Goal: Contribute content: Contribute content

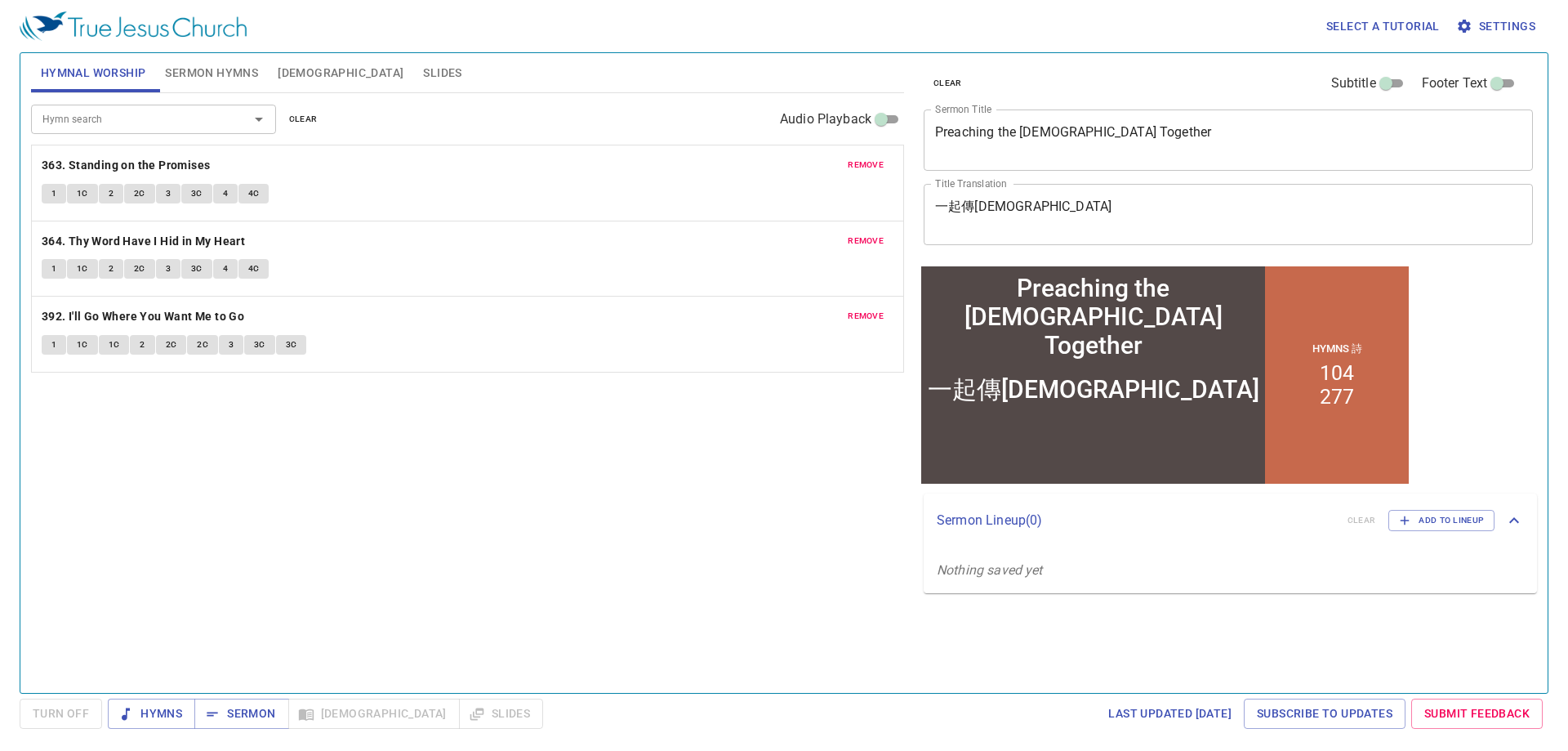
click at [874, 157] on span "remove" at bounding box center [865, 164] width 36 height 15
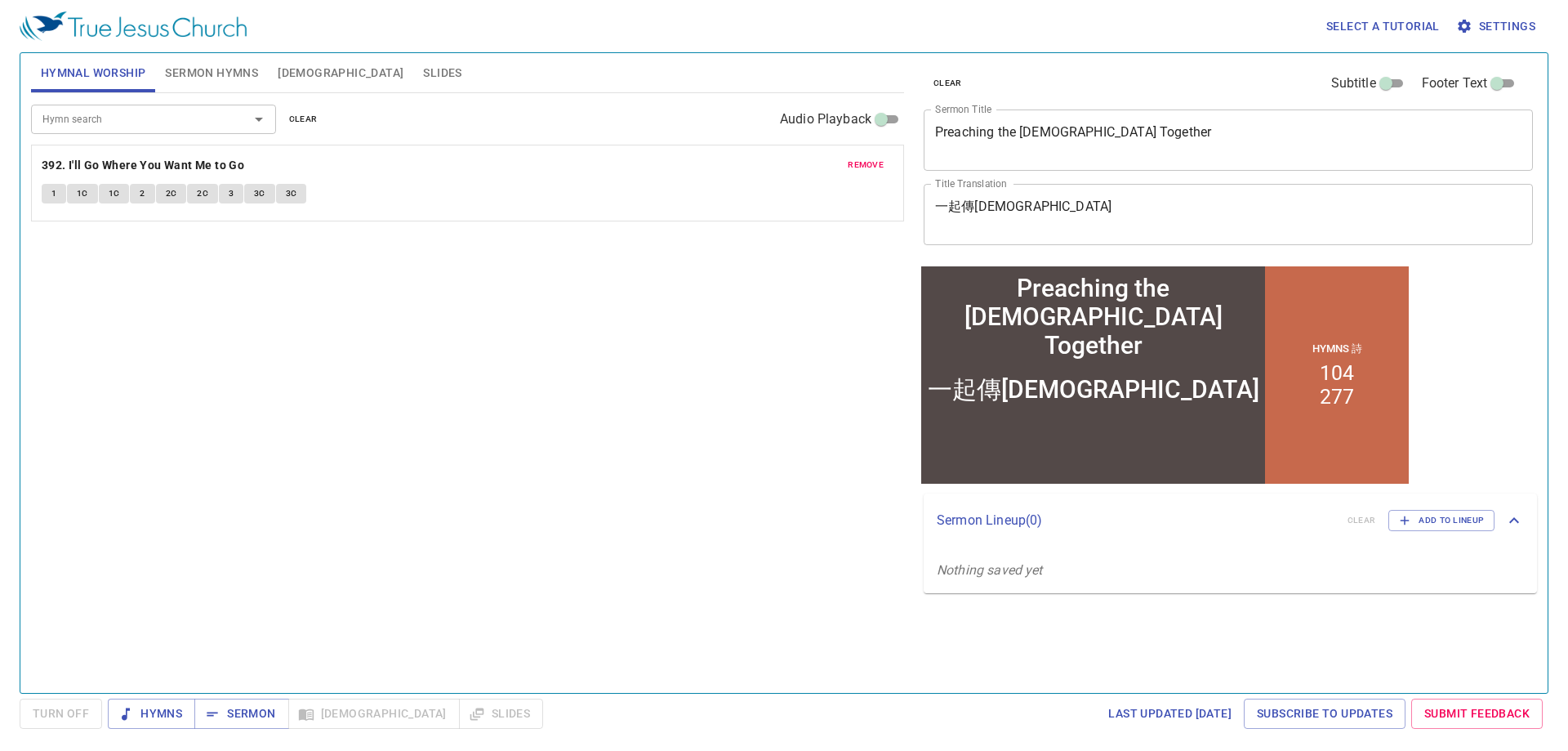
click at [874, 157] on span "remove" at bounding box center [865, 164] width 36 height 15
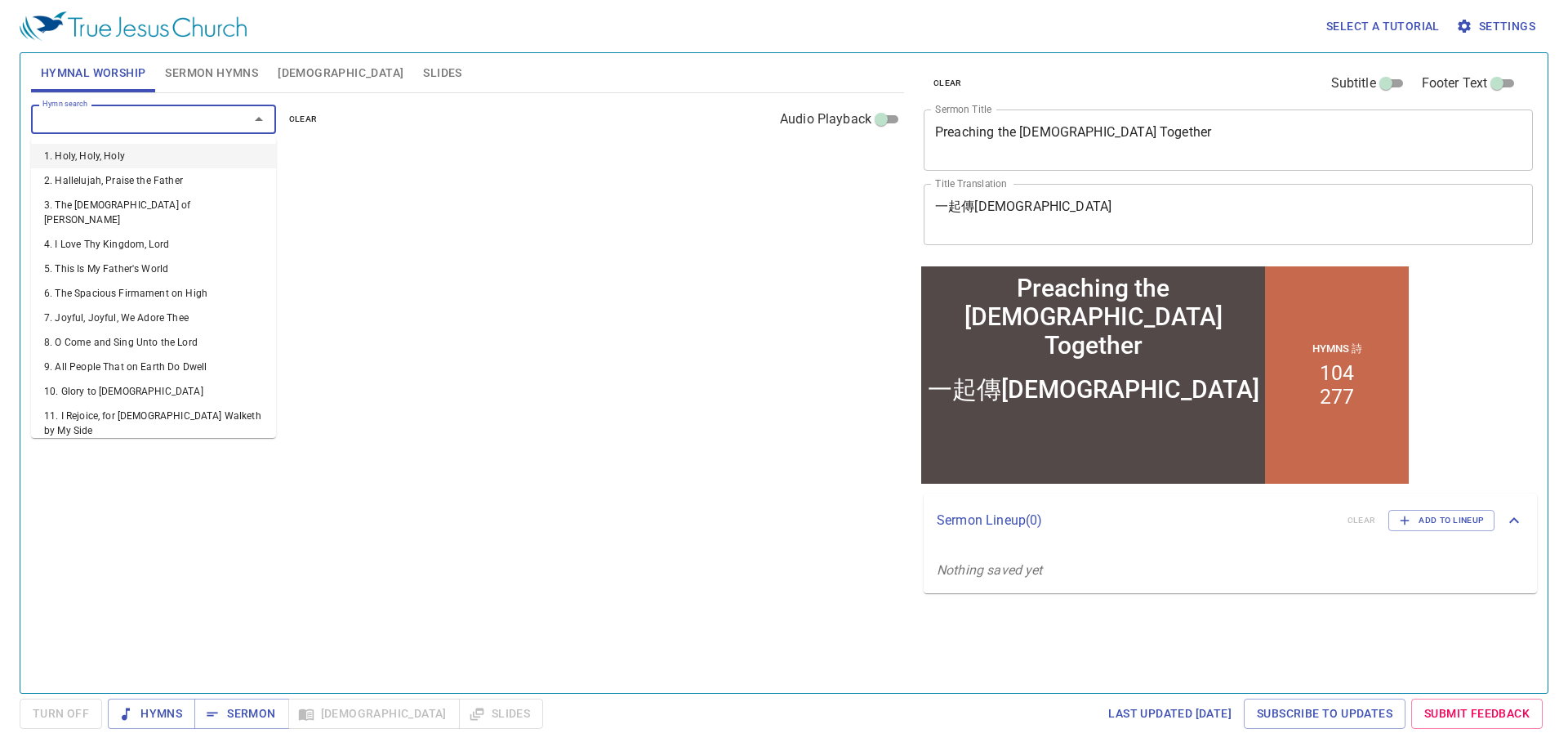
click at [194, 122] on input "Hymn search" at bounding box center [129, 119] width 187 height 18
type input "36"
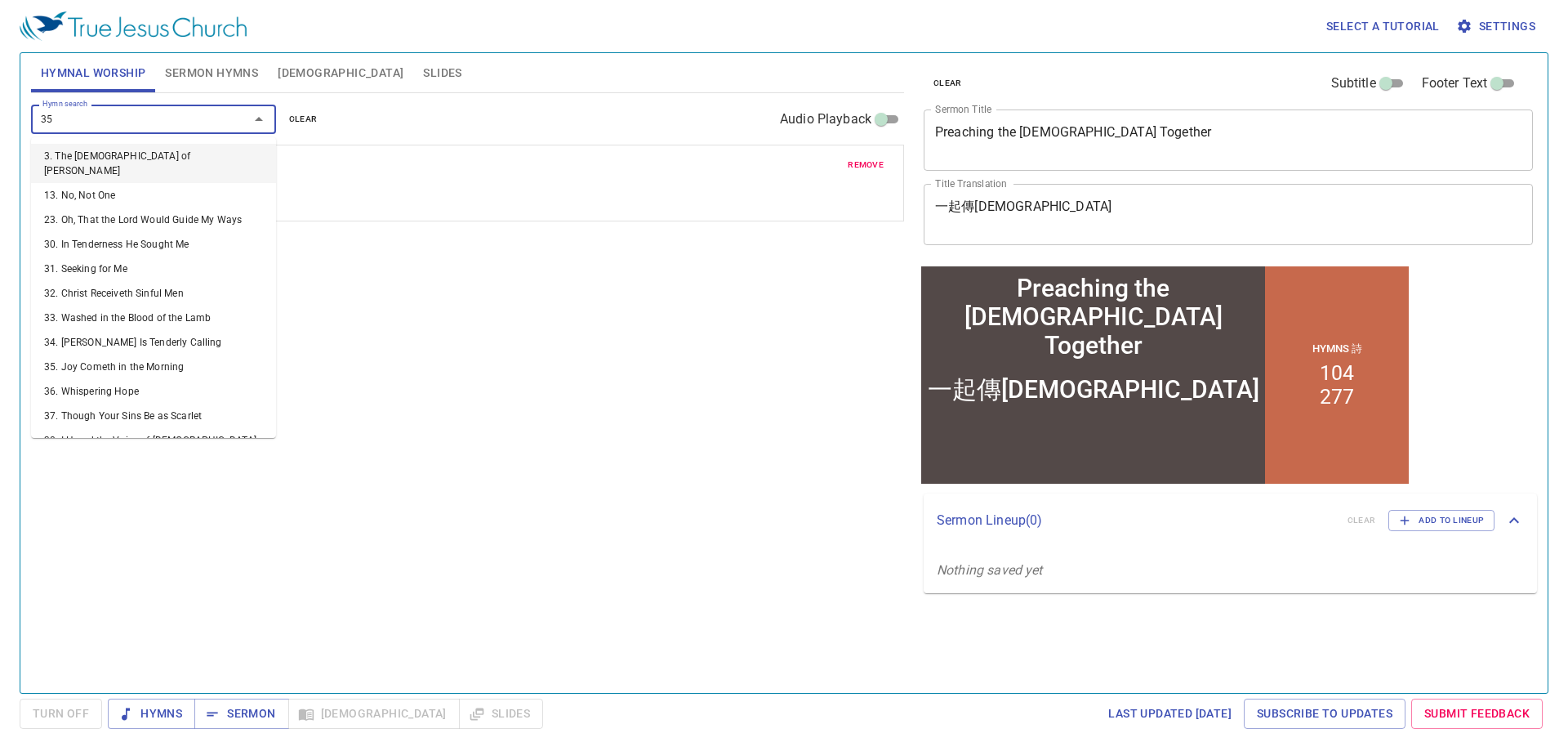
type input "352"
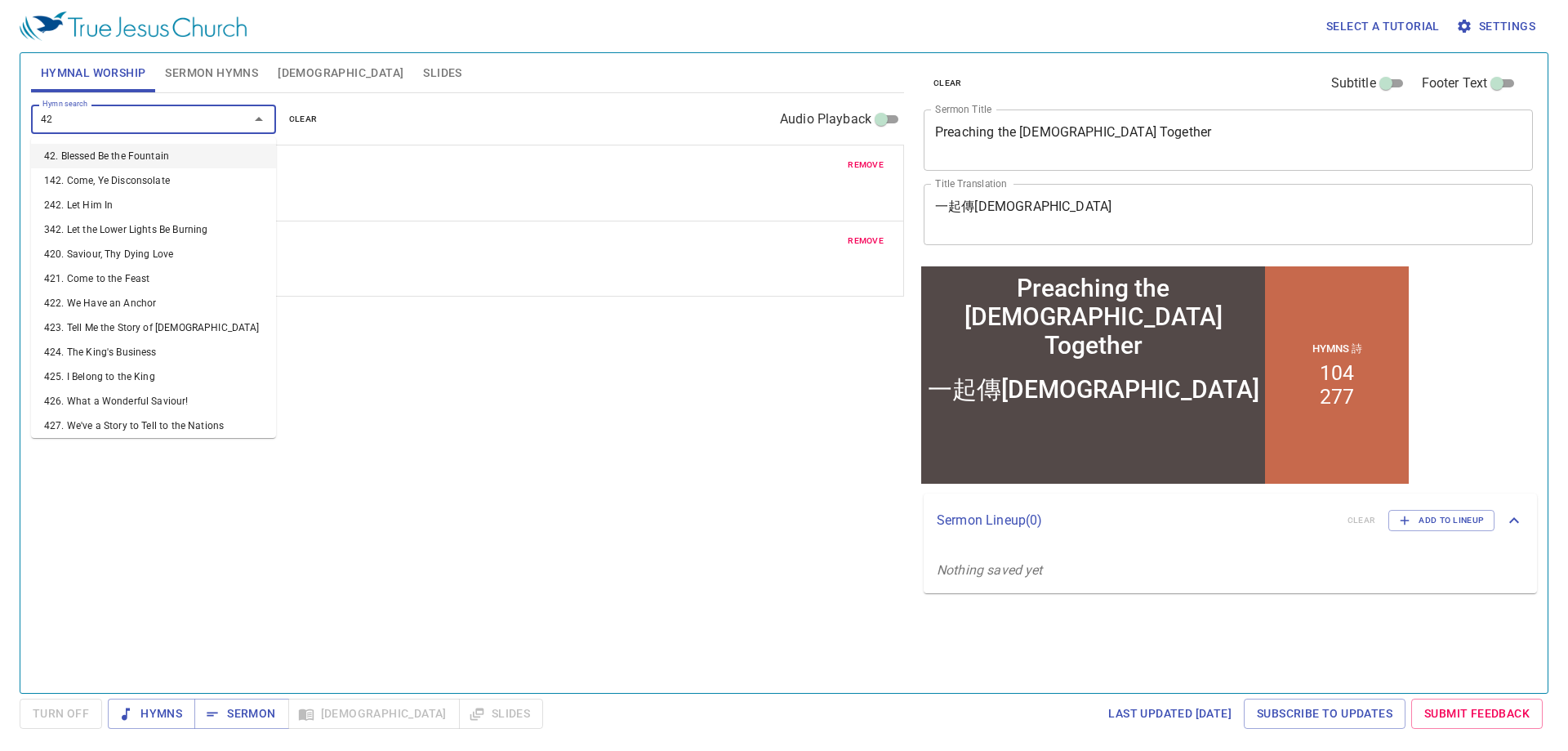
type input "421"
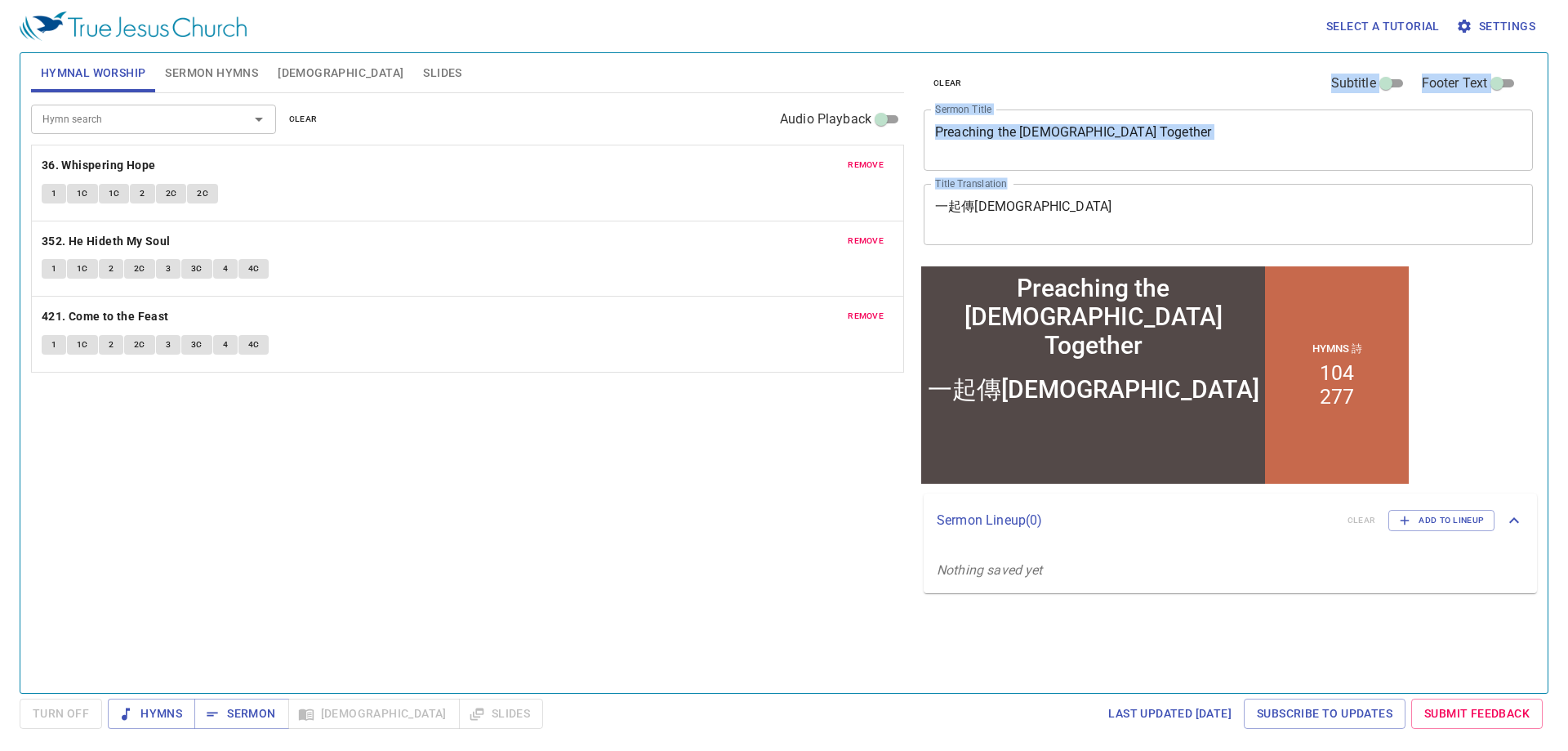
drag, startPoint x: 1046, startPoint y: 190, endPoint x: 895, endPoint y: 208, distance: 152.1
click at [895, 208] on div "Hymnal Worship Sermon Hymns Bible Slides Hymn search Hymn search clear Audio Pl…" at bounding box center [784, 366] width 1519 height 639
click at [1123, 202] on textarea "一起傳福音" at bounding box center [1228, 213] width 586 height 31
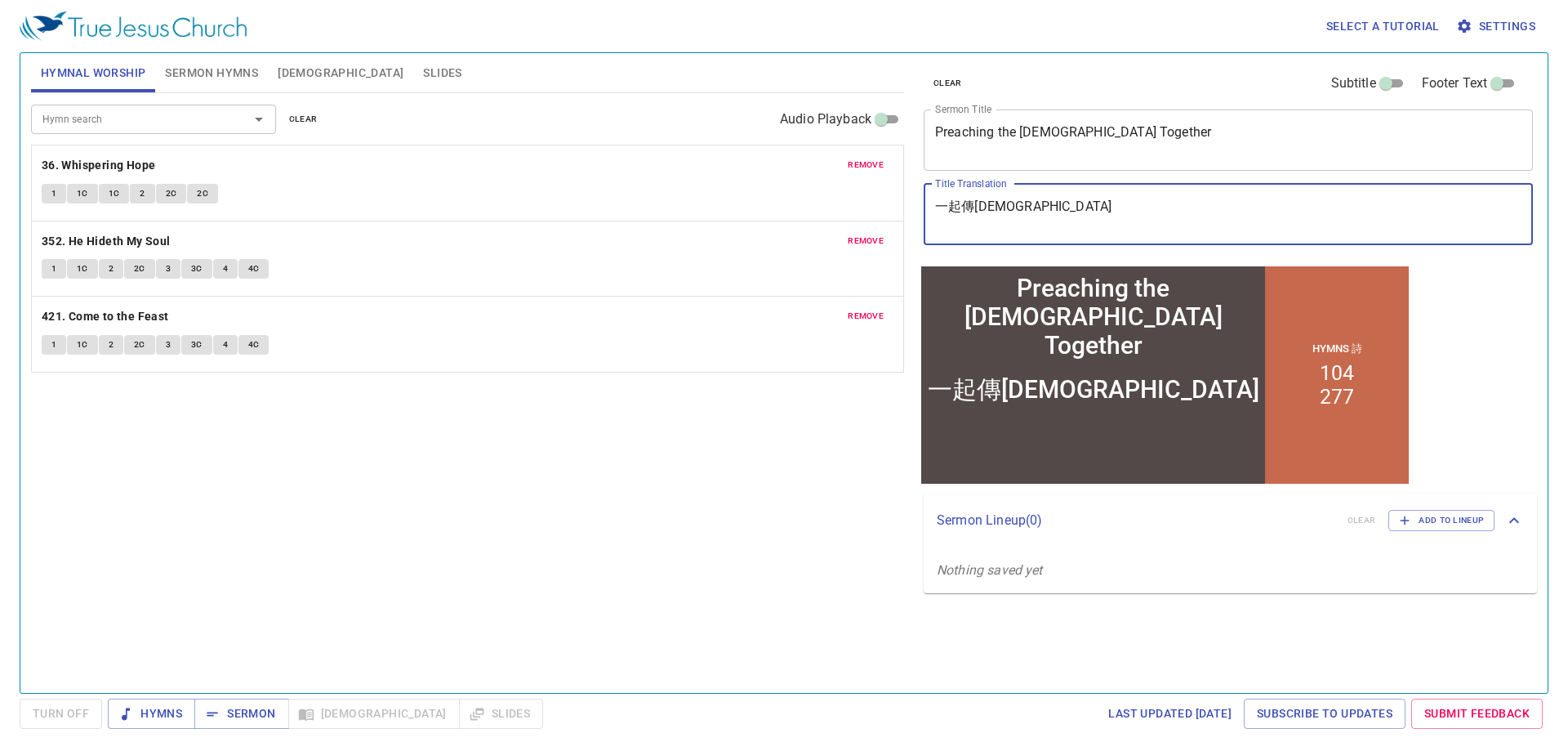
drag, startPoint x: 1018, startPoint y: 205, endPoint x: 916, endPoint y: 212, distance: 102.2
click at [916, 212] on div "clear Subtitle Footer Text Sermon Title Preaching the Gospel Together x Sermon …" at bounding box center [1226, 366] width 633 height 639
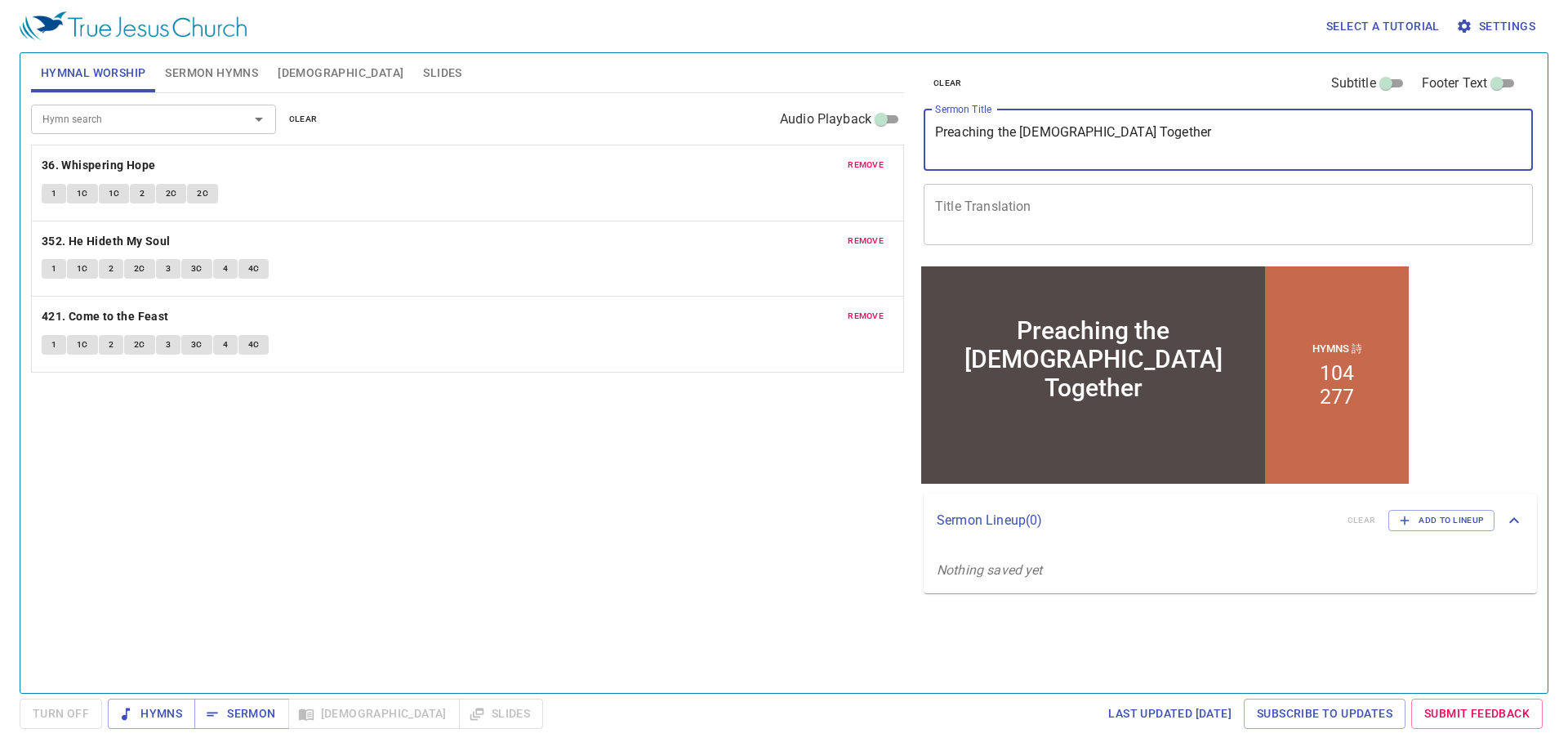
drag, startPoint x: 1156, startPoint y: 143, endPoint x: 877, endPoint y: 133, distance: 279.2
click at [877, 133] on div "Hymnal Worship Sermon Hymns Bible Slides Hymn search Hymn search clear Audio Pl…" at bounding box center [784, 366] width 1519 height 639
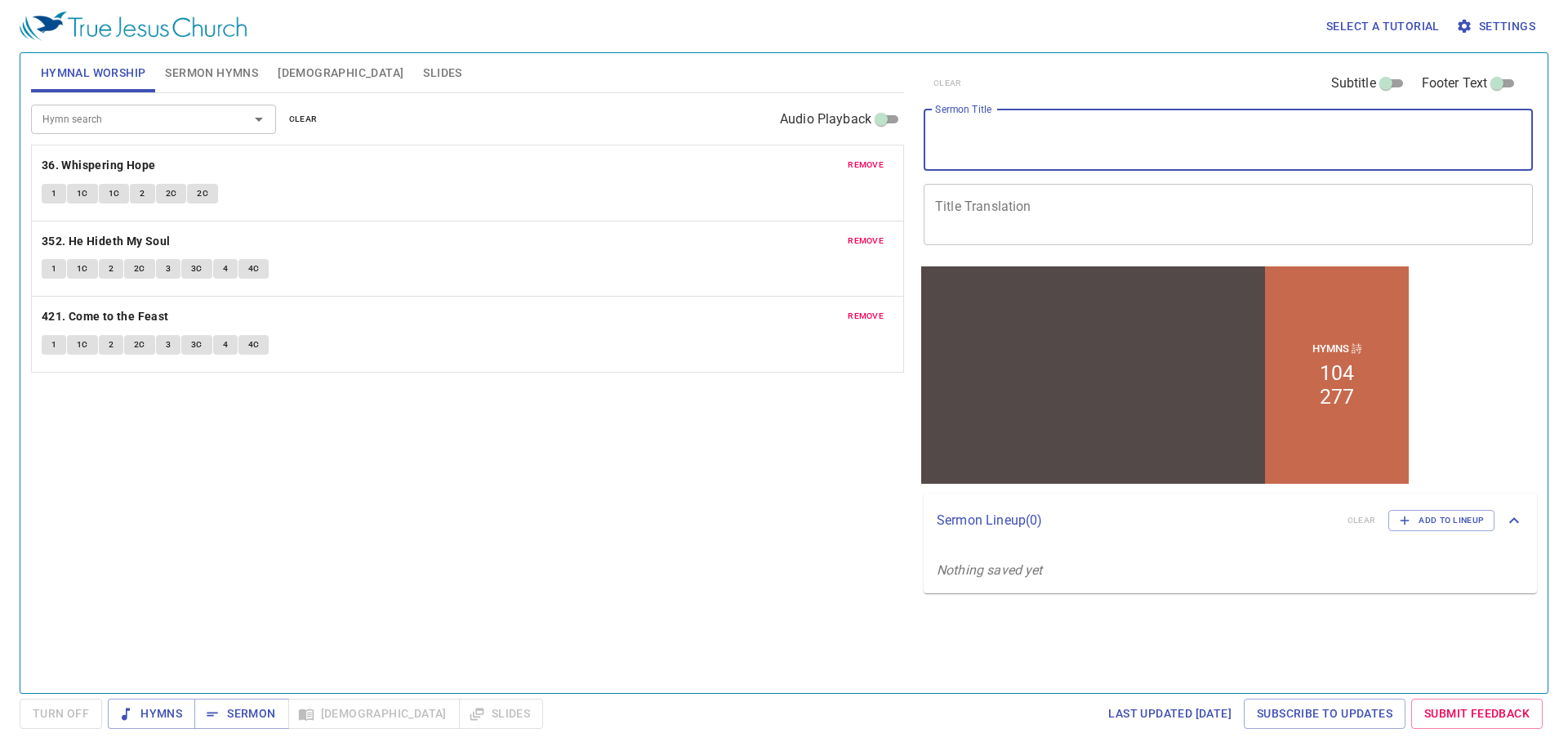
click at [222, 63] on span "Sermon Hymns" at bounding box center [212, 73] width 93 height 20
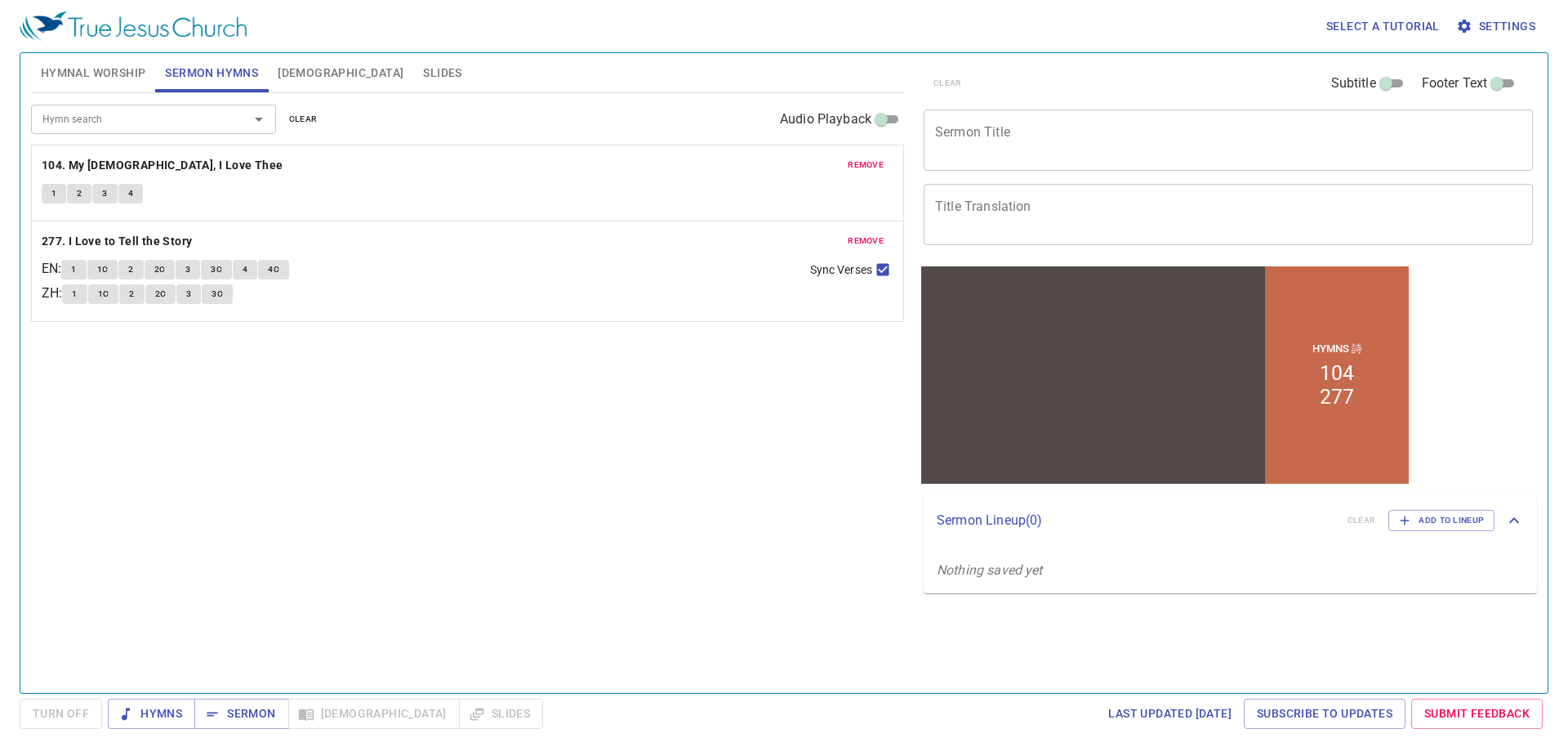
click at [884, 167] on button "remove" at bounding box center [865, 165] width 55 height 19
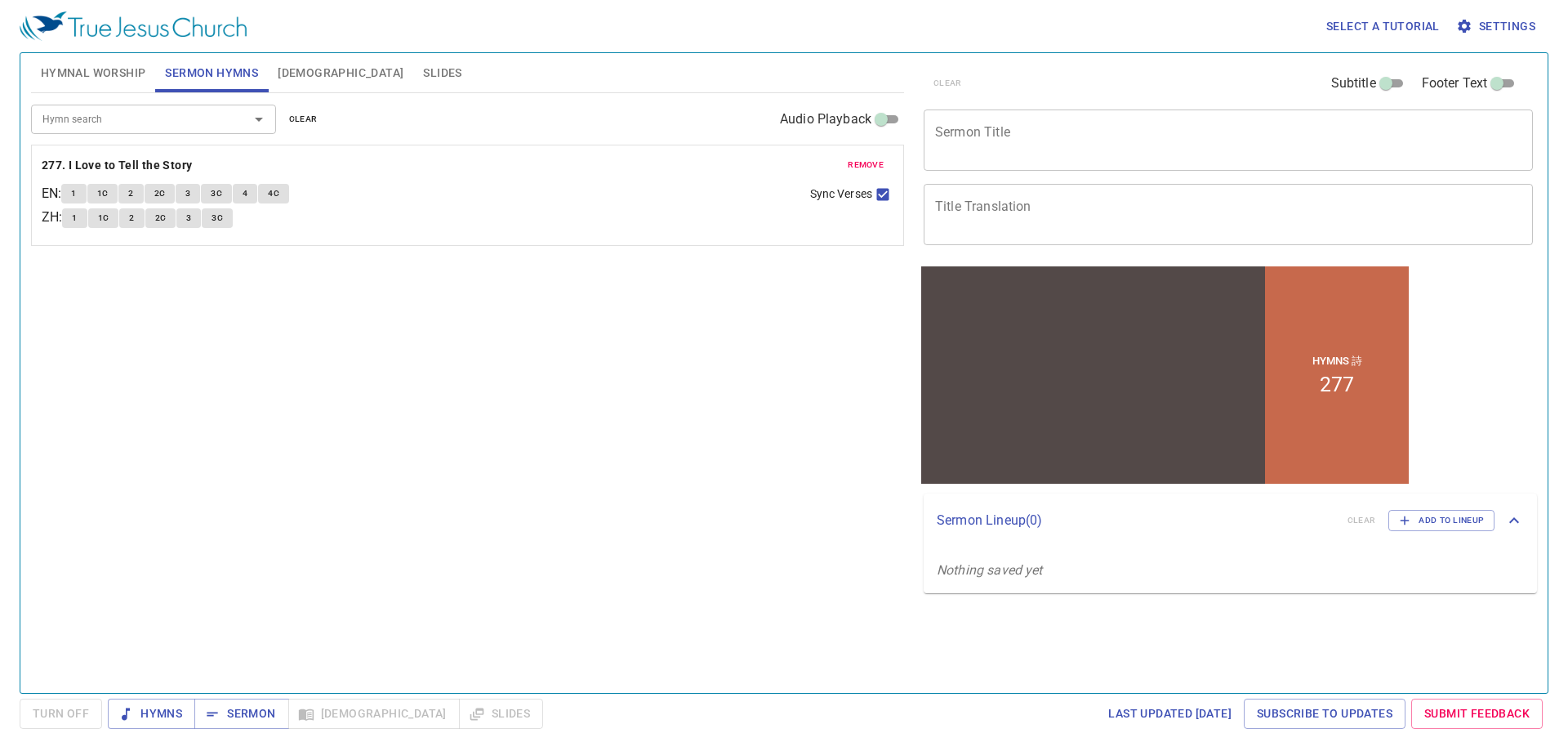
click at [884, 167] on button "remove" at bounding box center [865, 165] width 55 height 19
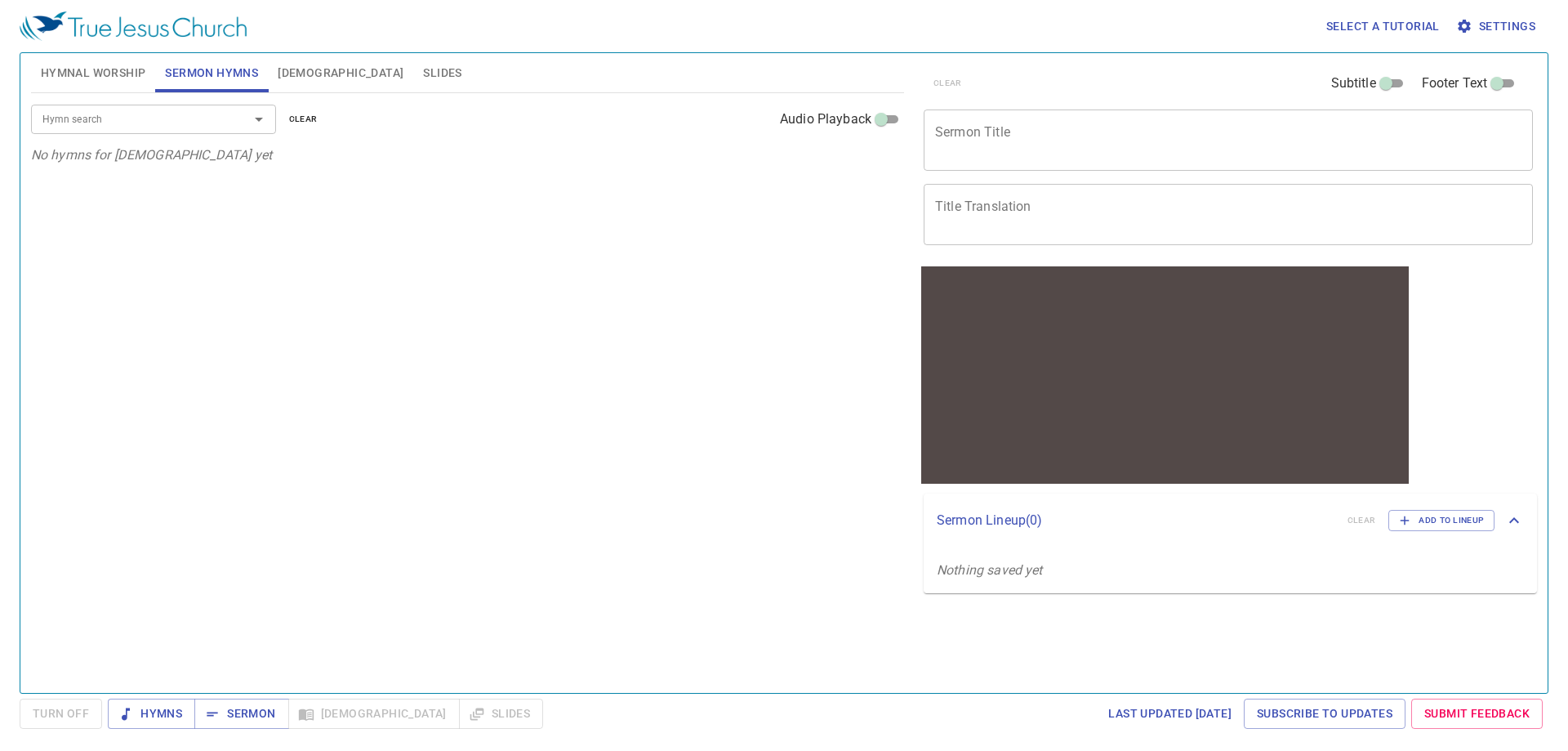
click at [156, 116] on input "Hymn search" at bounding box center [129, 119] width 187 height 18
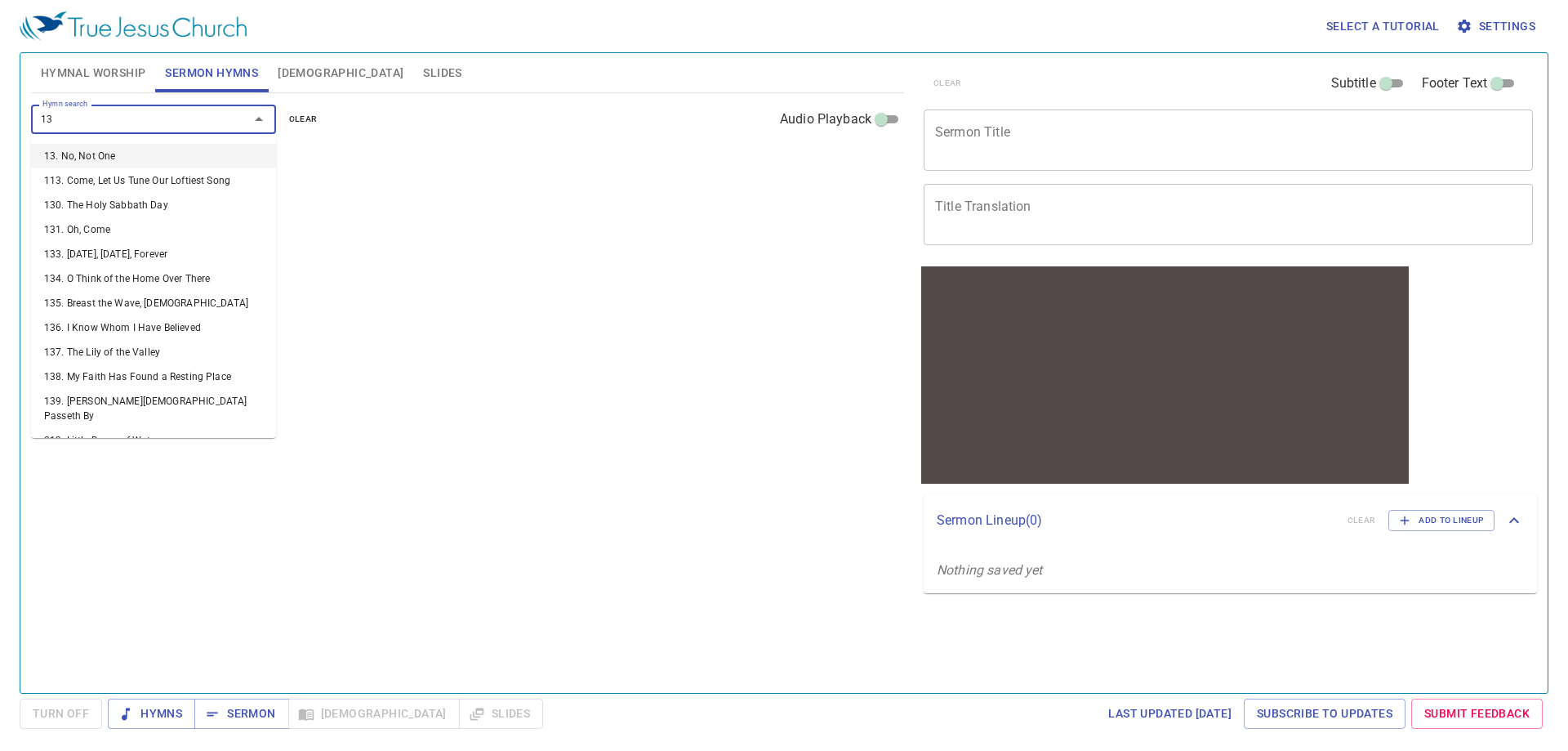
type input "131"
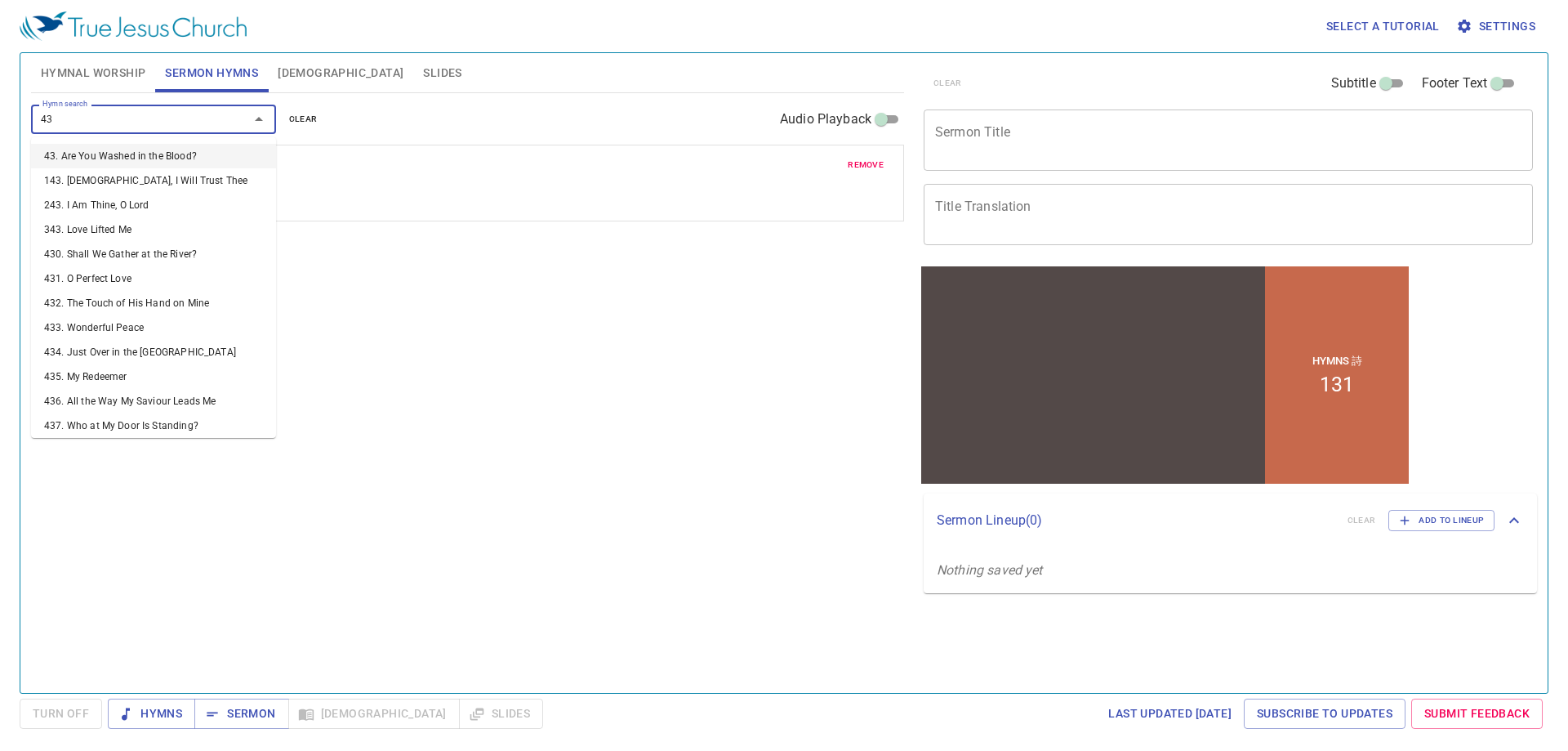
type input "437"
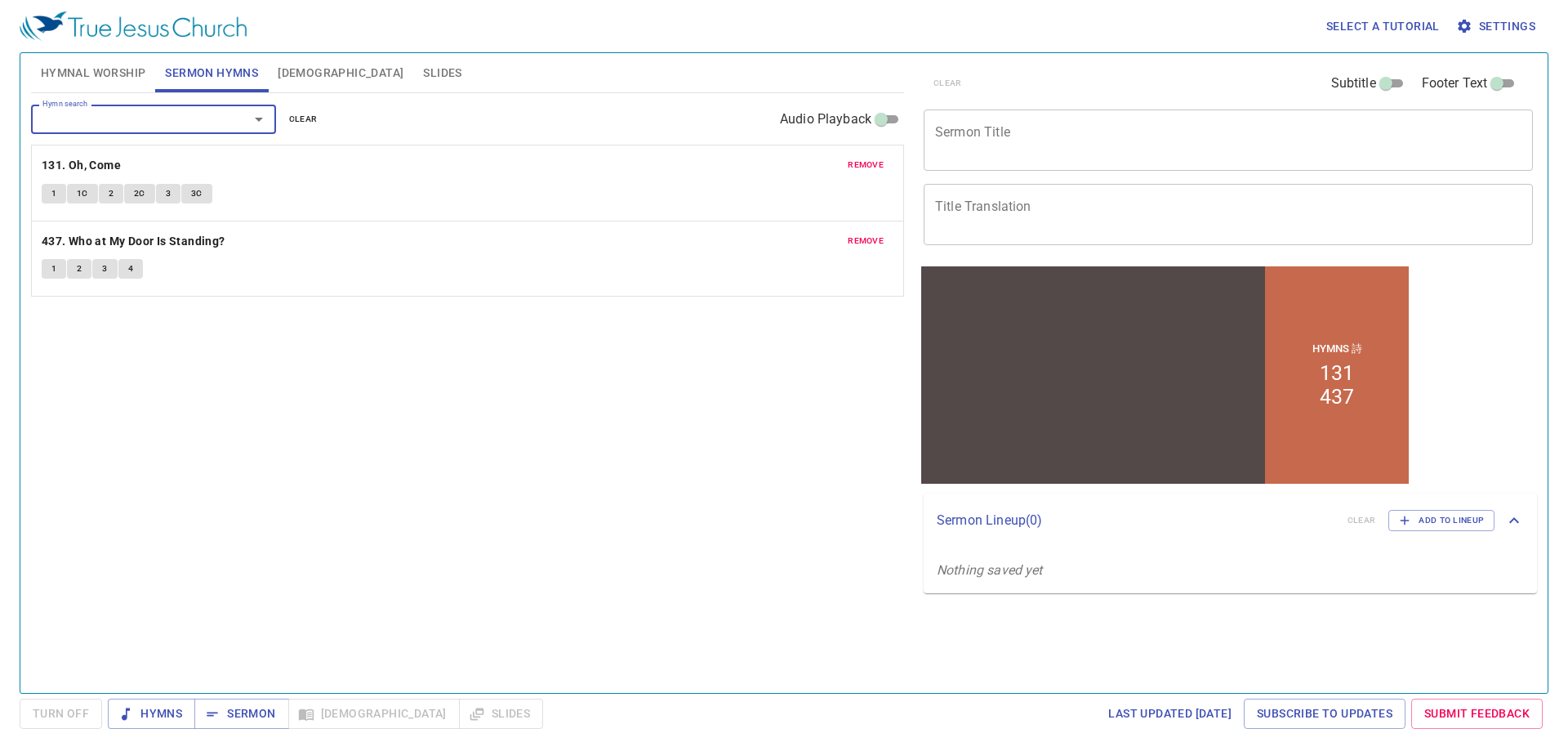
click at [1016, 136] on textarea "Sermon Title" at bounding box center [1228, 139] width 586 height 31
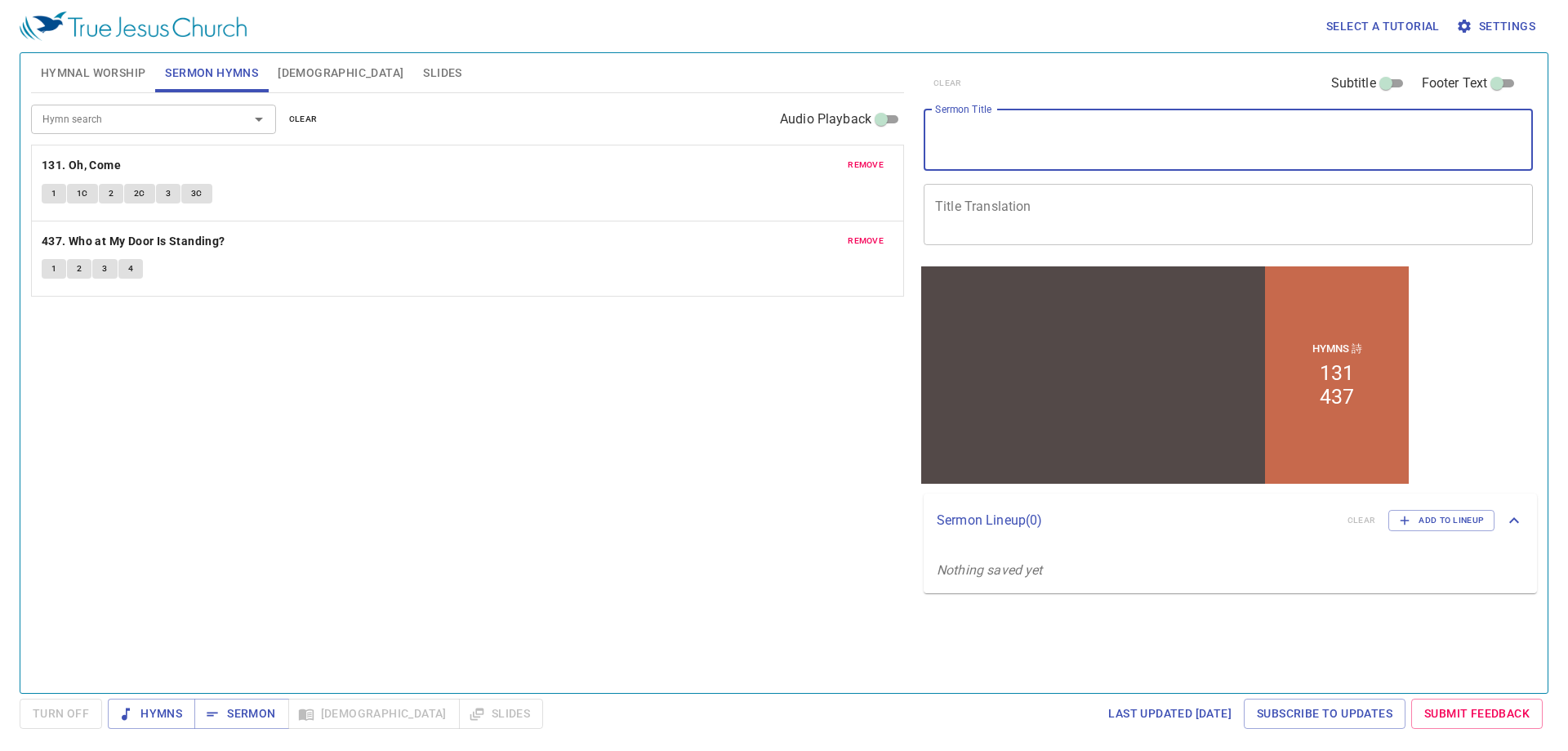
click at [87, 77] on span "Hymnal Worship" at bounding box center [93, 73] width 105 height 20
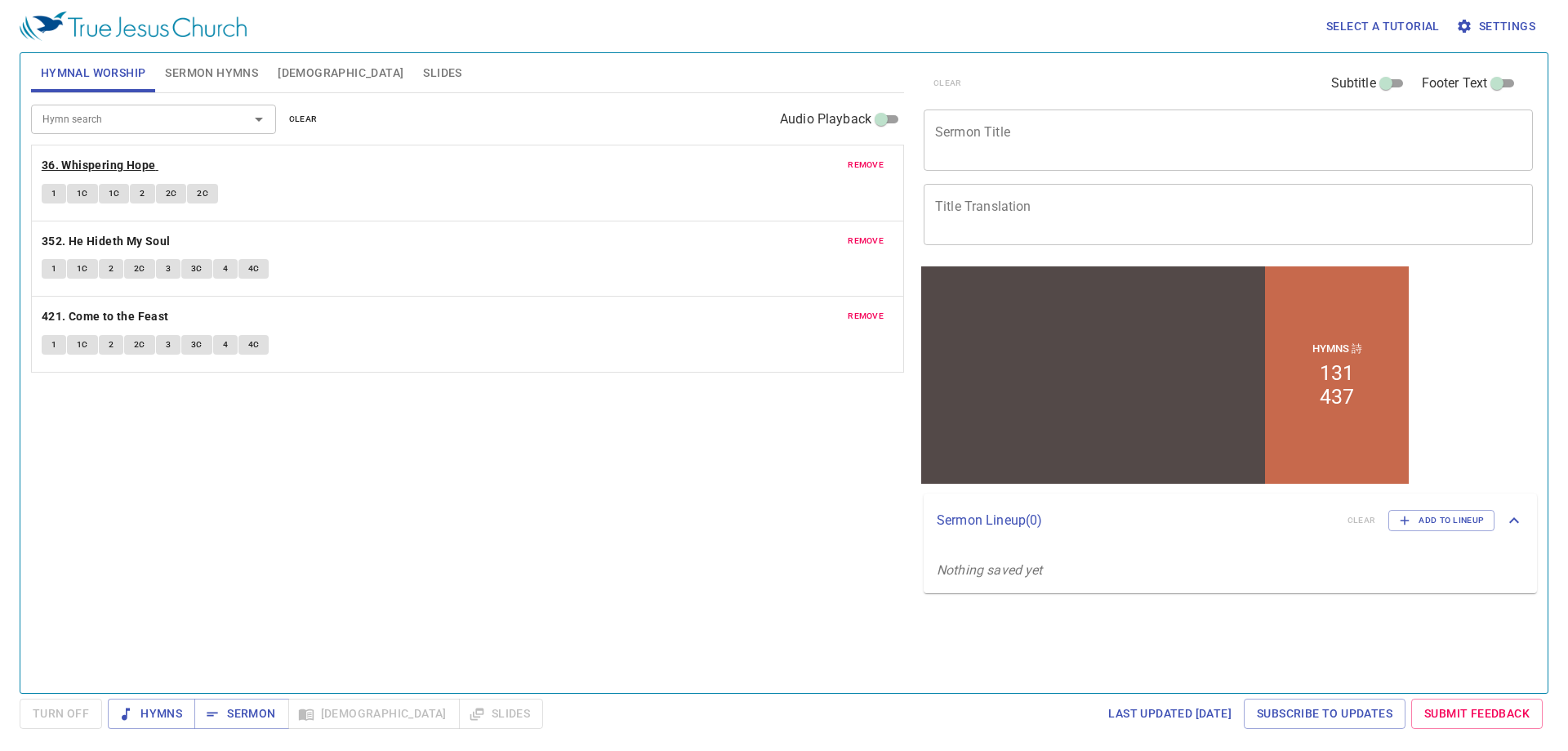
click at [119, 175] on b "36. Whispering Hope" at bounding box center [98, 165] width 114 height 20
click at [975, 208] on textarea "Title Translation" at bounding box center [1228, 213] width 586 height 31
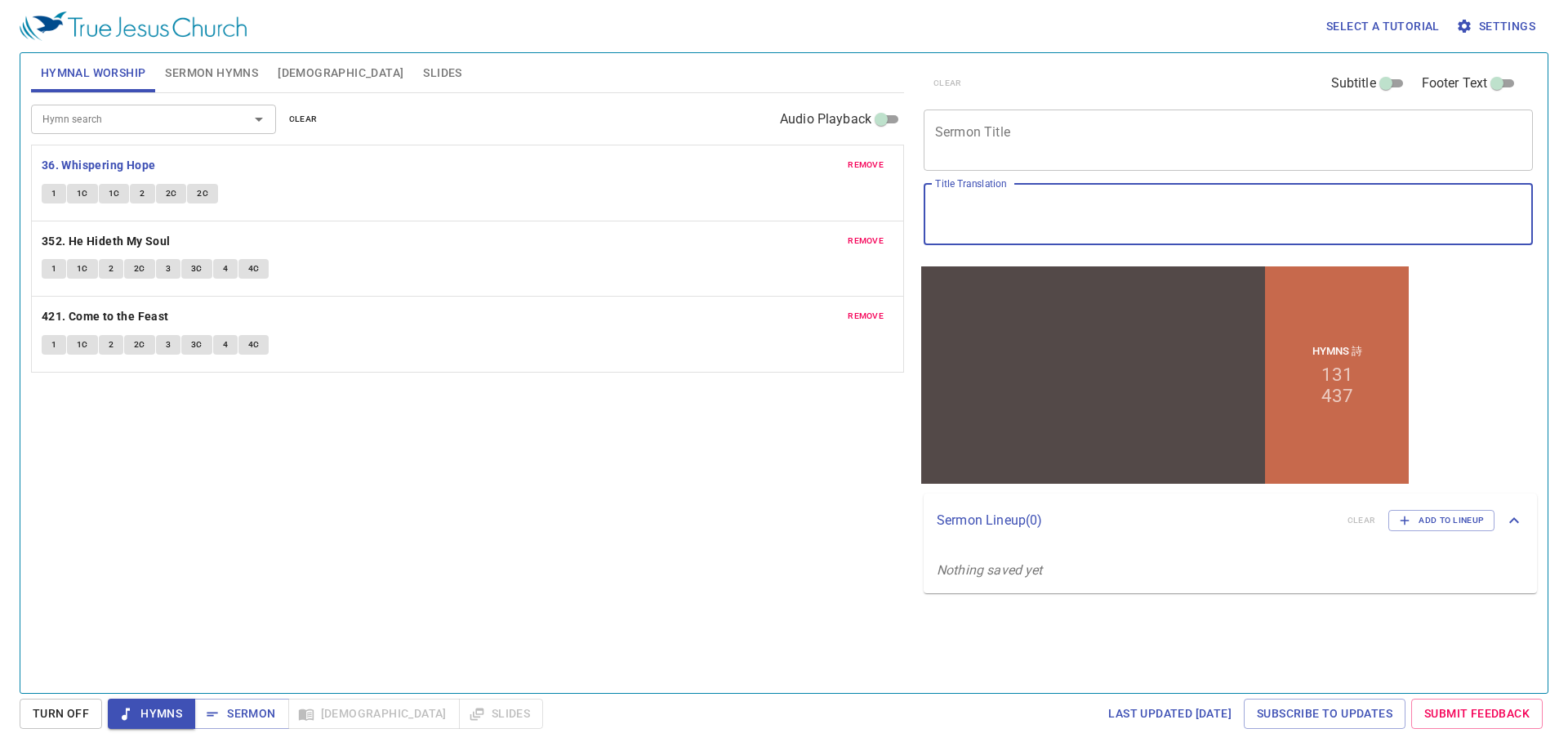
paste textarea "我 来 岂 没 有 缘 故 麽"
click at [948, 213] on textarea "我 来 岂 没 有 缘 故 麽" at bounding box center [1228, 213] width 586 height 31
click at [992, 210] on textarea "我来岂没有缘故麽" at bounding box center [1228, 213] width 586 height 31
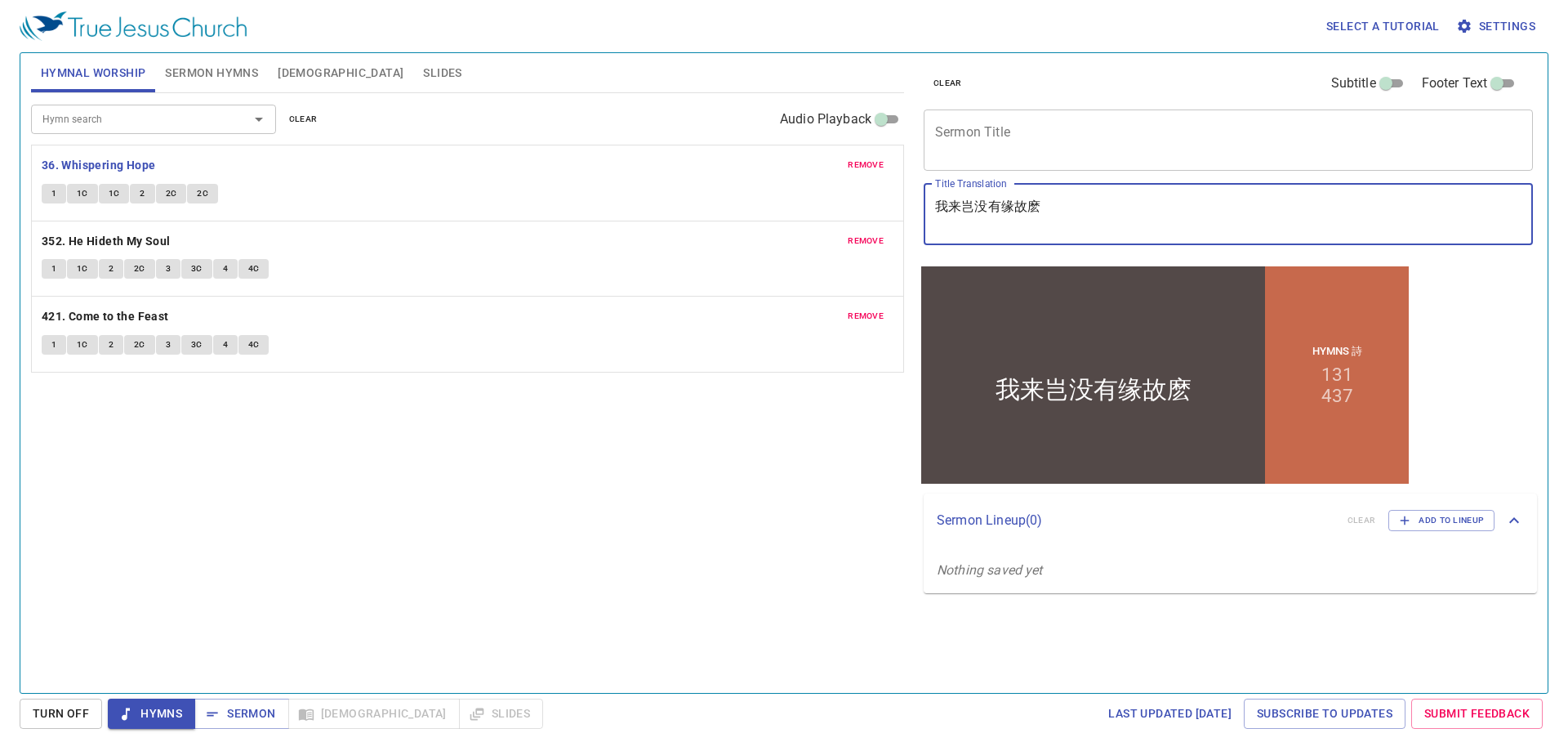
type textarea "我来岂没有缘故麽"
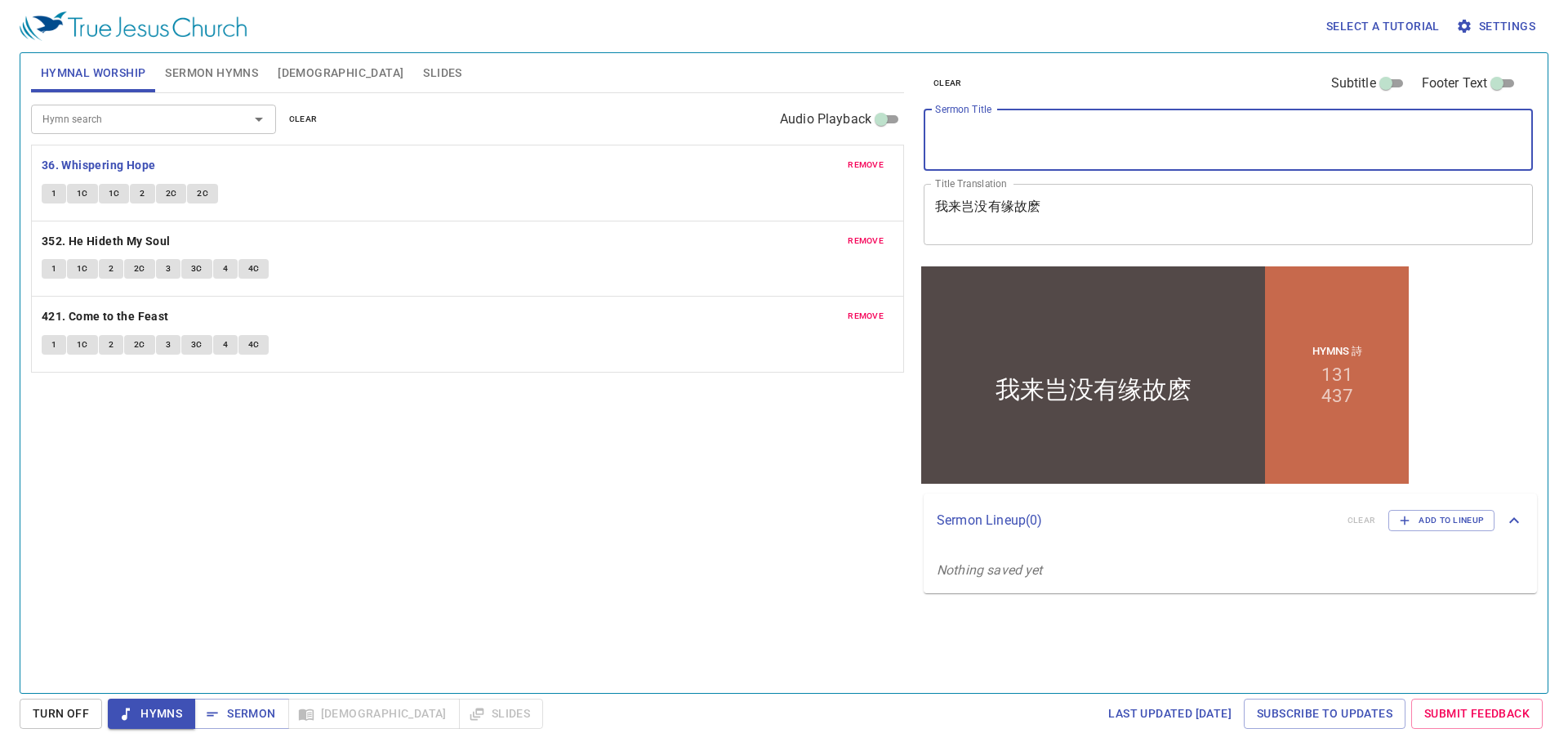
click at [1005, 150] on textarea "Sermon Title" at bounding box center [1228, 139] width 586 height 31
paste textarea "Is there no reason for me to come?"
click at [996, 135] on textarea "Is there no reason for me to come?" at bounding box center [1228, 139] width 586 height 31
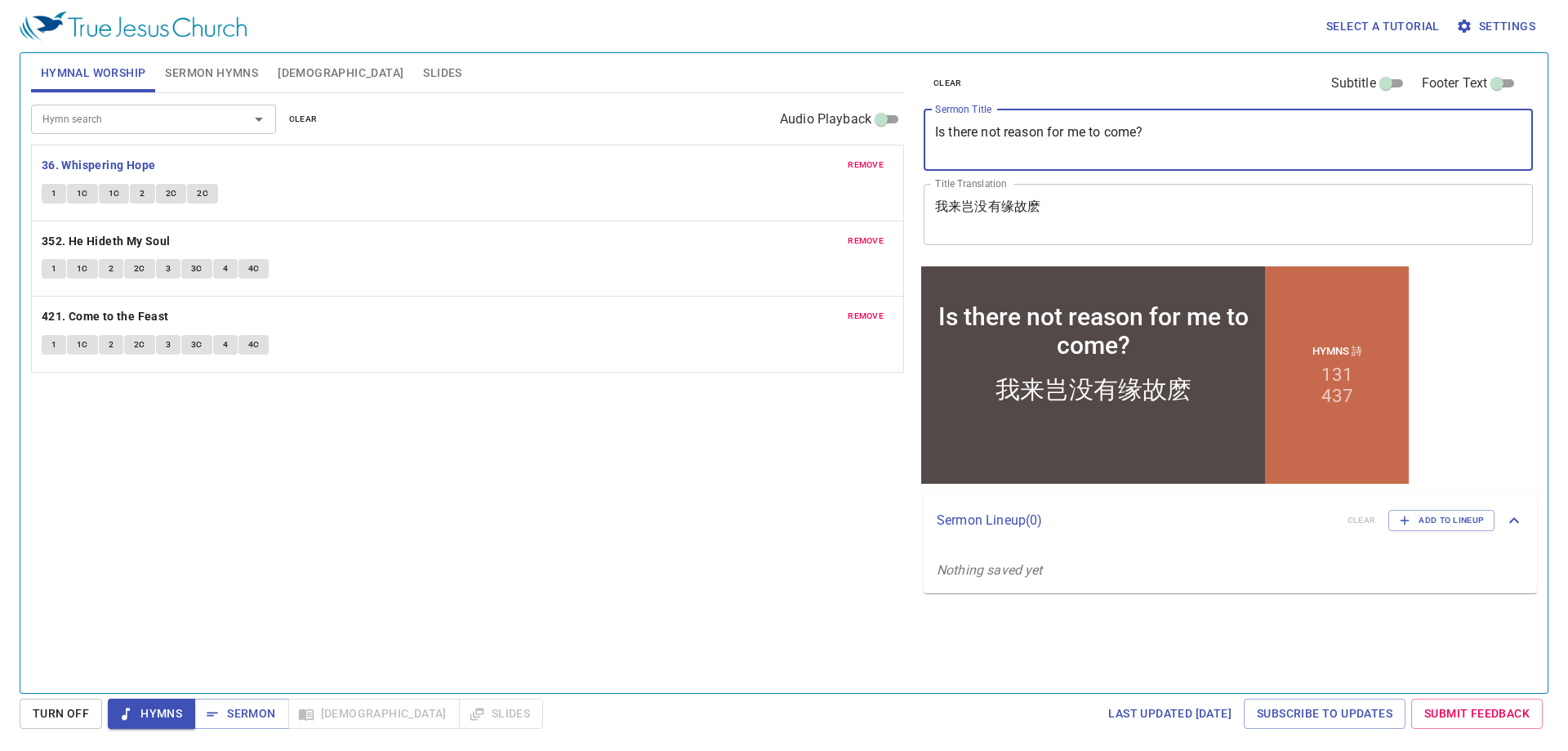
drag, startPoint x: 1003, startPoint y: 134, endPoint x: 1044, endPoint y: 137, distance: 41.1
click at [1044, 137] on textarea "Is there not reason for me to come?" at bounding box center [1228, 139] width 586 height 31
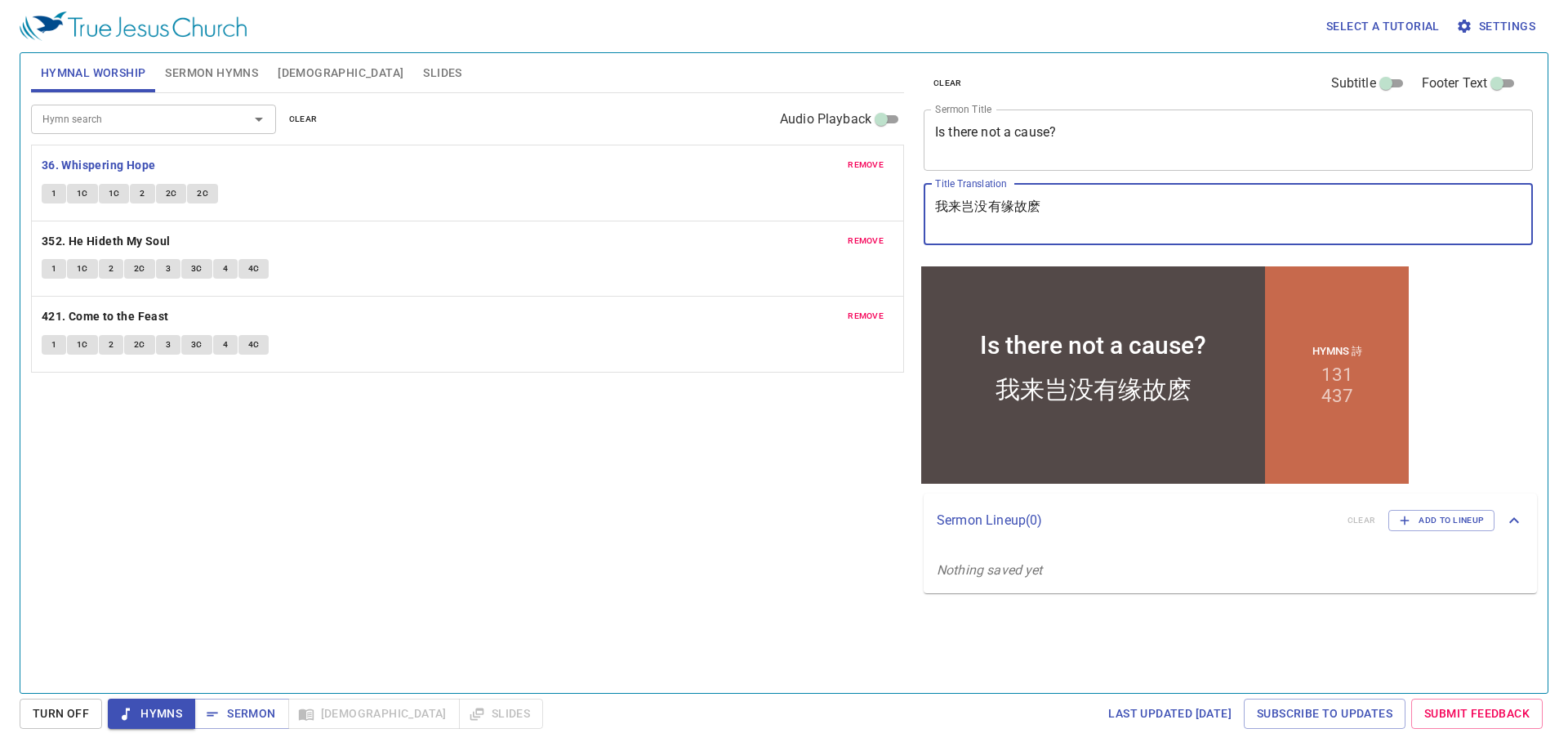
click at [1043, 209] on textarea "我来岂没有缘故麽" at bounding box center [1228, 213] width 586 height 31
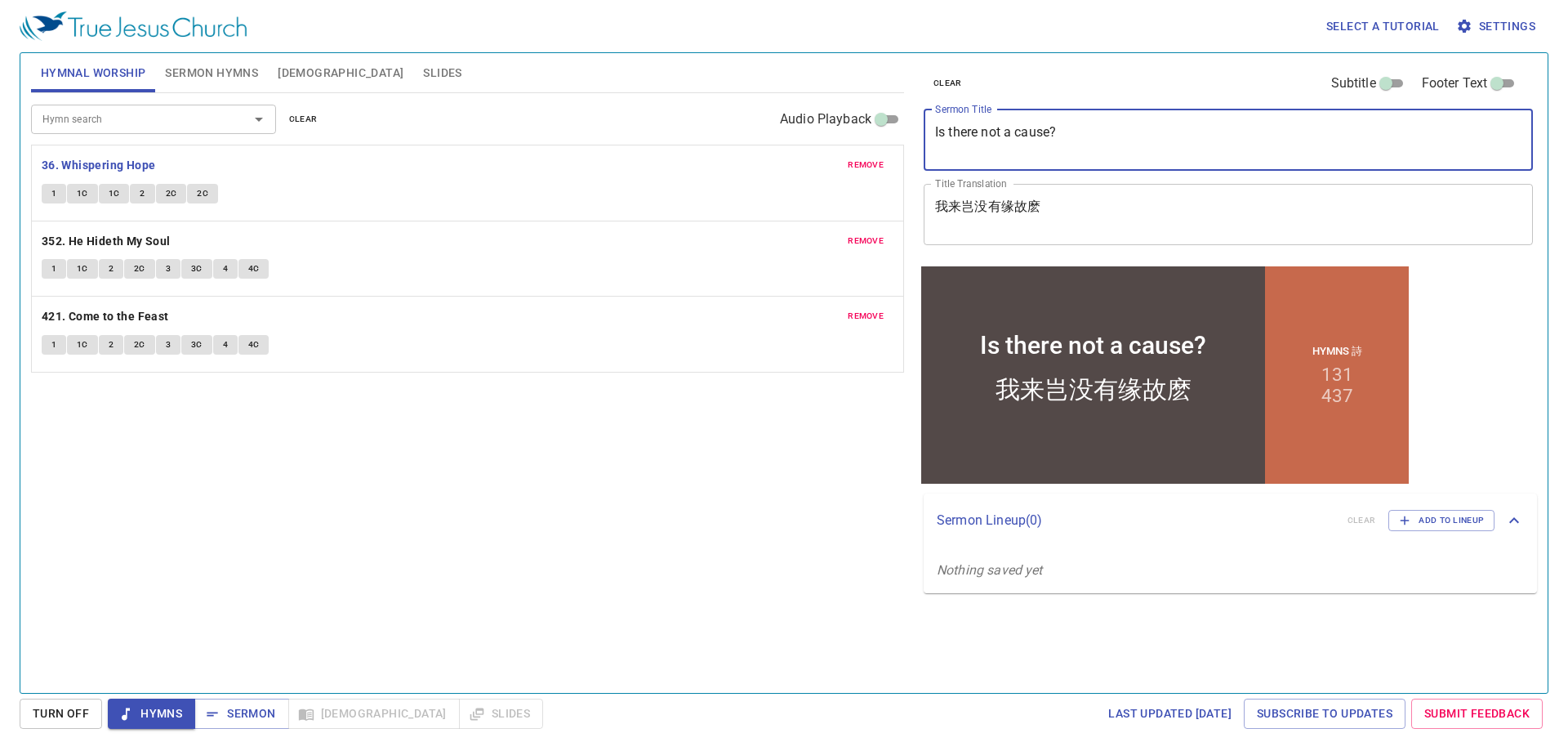
click at [1020, 130] on textarea "Is there not a cause?" at bounding box center [1228, 139] width 586 height 31
type textarea "Is There Not a Cause?"
click at [1043, 201] on textarea "我来岂没有缘故麽" at bounding box center [1228, 213] width 586 height 31
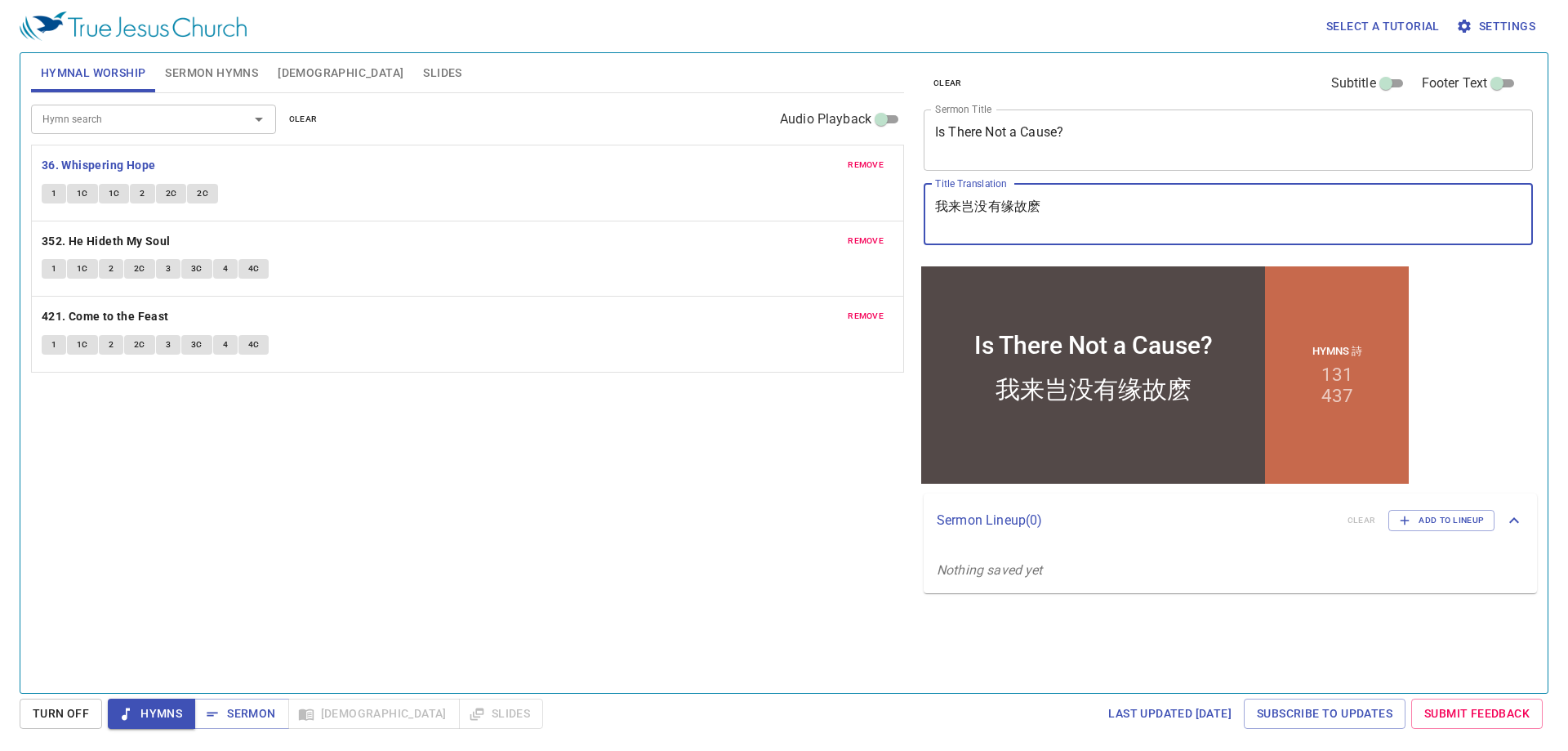
click at [1031, 136] on textarea "Is There Not a Cause?" at bounding box center [1228, 139] width 586 height 31
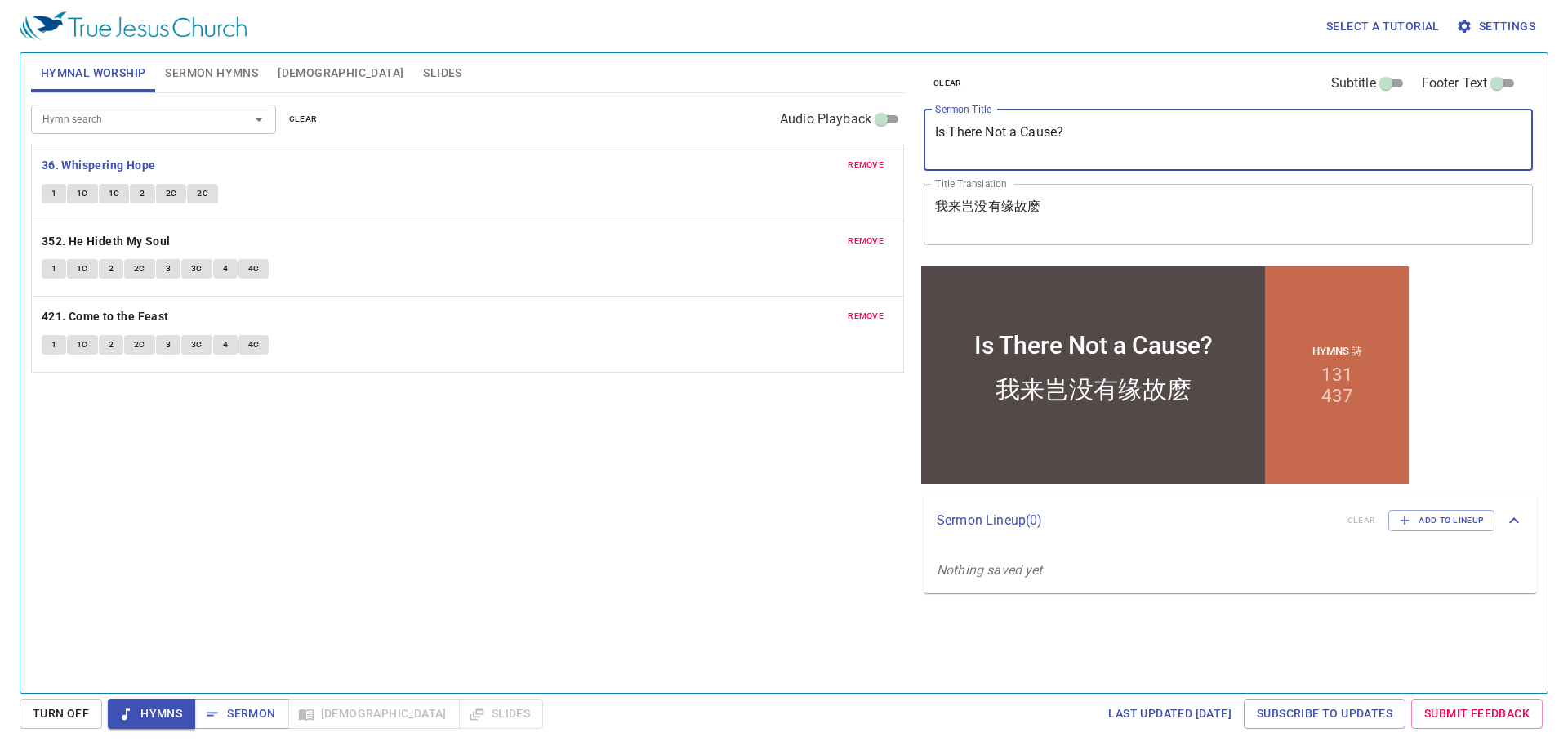
click at [1031, 136] on textarea "Is There Not a Cause?" at bounding box center [1228, 139] width 586 height 31
click at [1037, 219] on textarea "我来岂没有缘故麽" at bounding box center [1228, 213] width 586 height 31
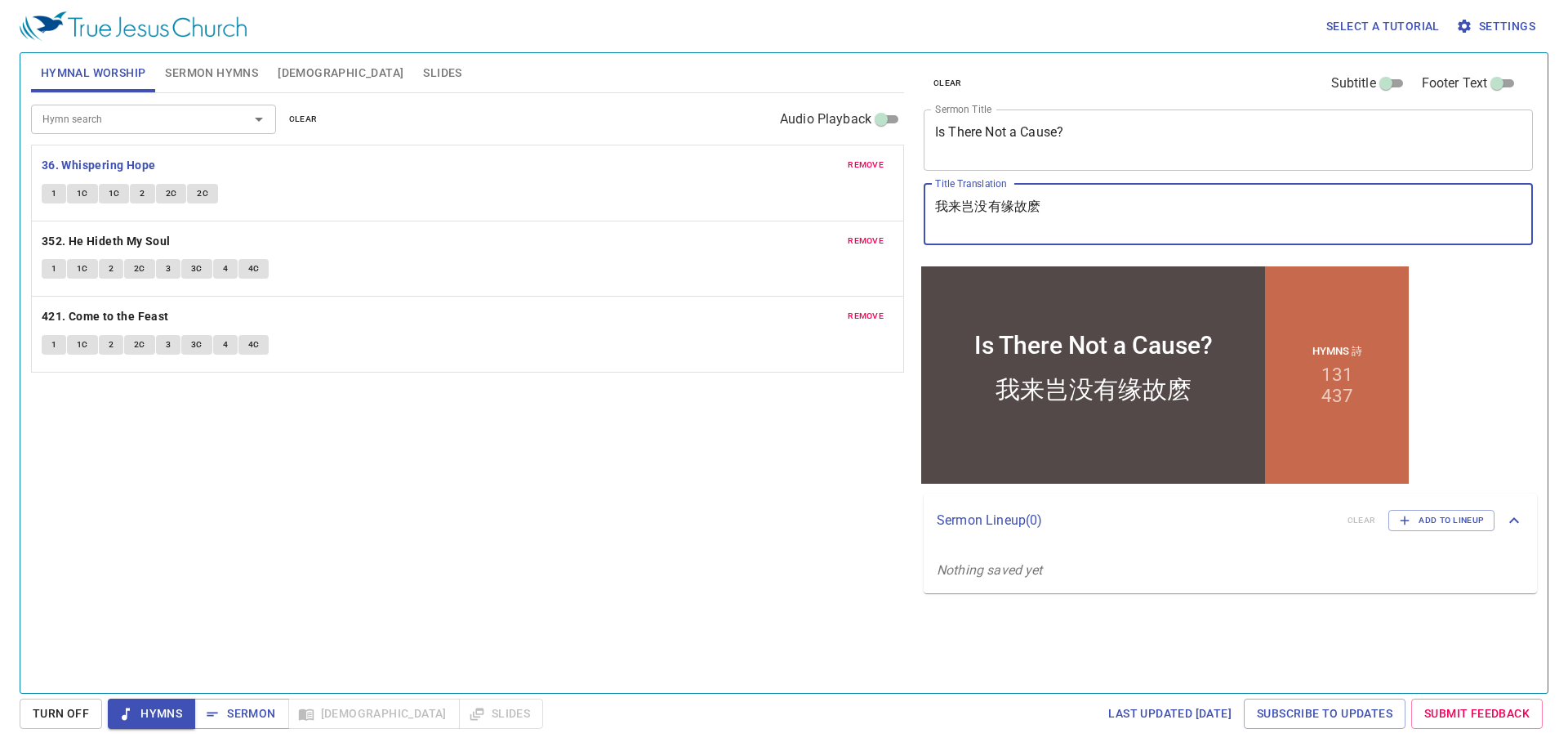
click at [1036, 219] on textarea "我来岂没有缘故麽" at bounding box center [1228, 213] width 586 height 31
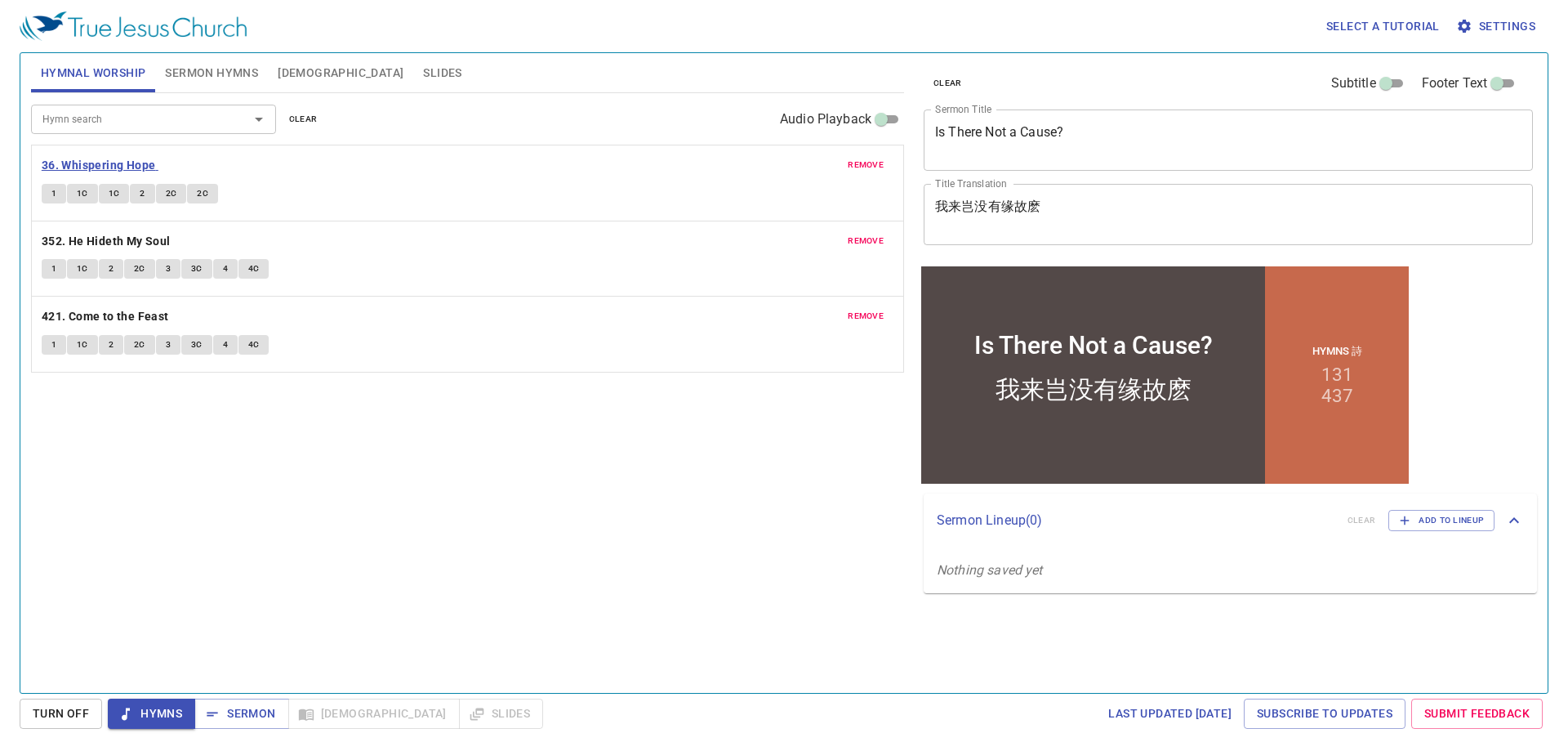
click at [122, 168] on b "36. Whispering Hope" at bounding box center [98, 165] width 114 height 20
click at [47, 198] on button "1" at bounding box center [54, 193] width 25 height 19
click at [169, 193] on span "2C" at bounding box center [171, 193] width 11 height 15
click at [206, 194] on span "2C" at bounding box center [202, 193] width 11 height 15
click at [169, 197] on span "2C" at bounding box center [171, 193] width 11 height 15
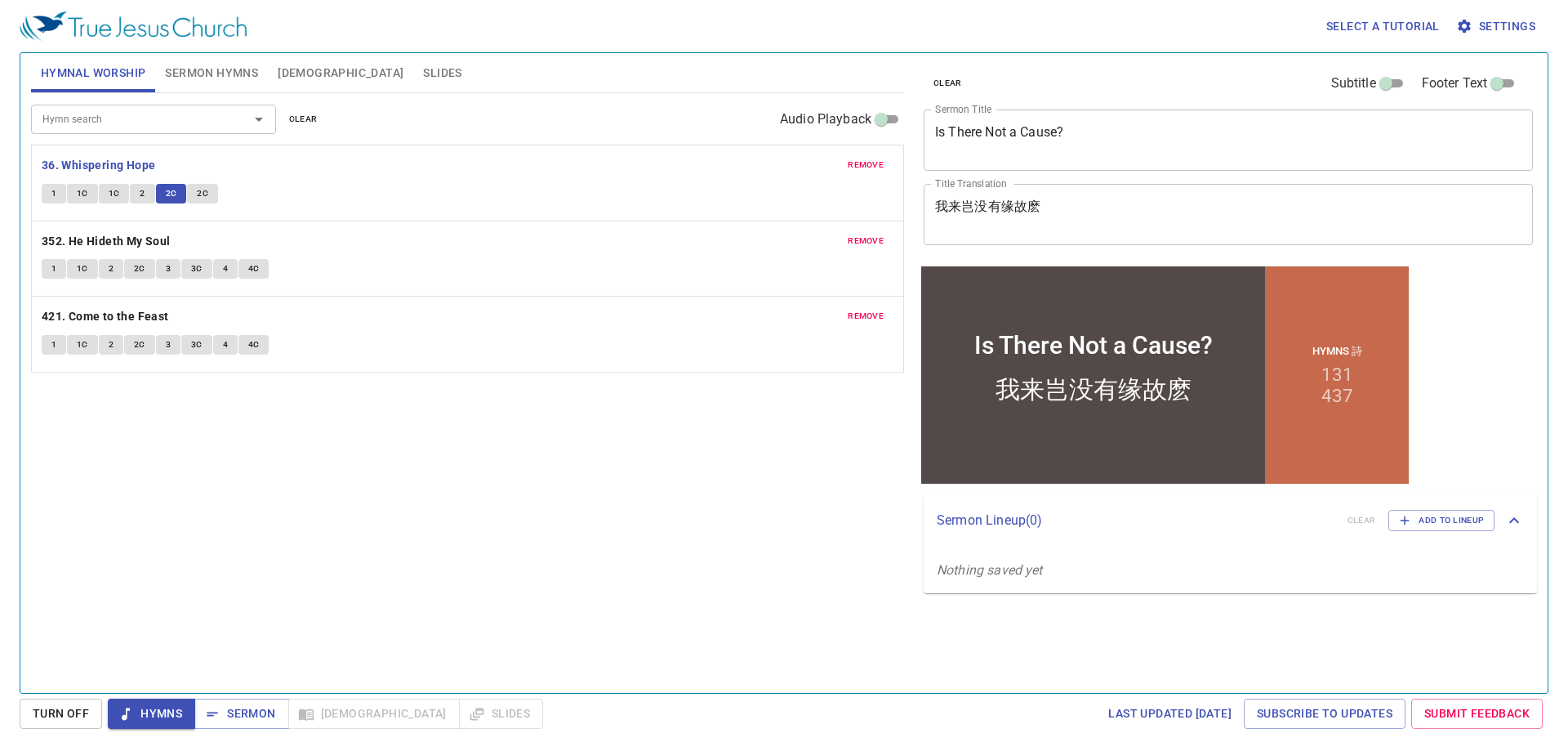
click at [146, 197] on button "2" at bounding box center [142, 193] width 25 height 19
click at [166, 196] on span "2C" at bounding box center [171, 193] width 11 height 15
click at [204, 195] on span "2C" at bounding box center [202, 193] width 11 height 15
drag, startPoint x: 50, startPoint y: 263, endPoint x: 108, endPoint y: 337, distance: 94.0
click at [51, 263] on button "1" at bounding box center [54, 269] width 25 height 19
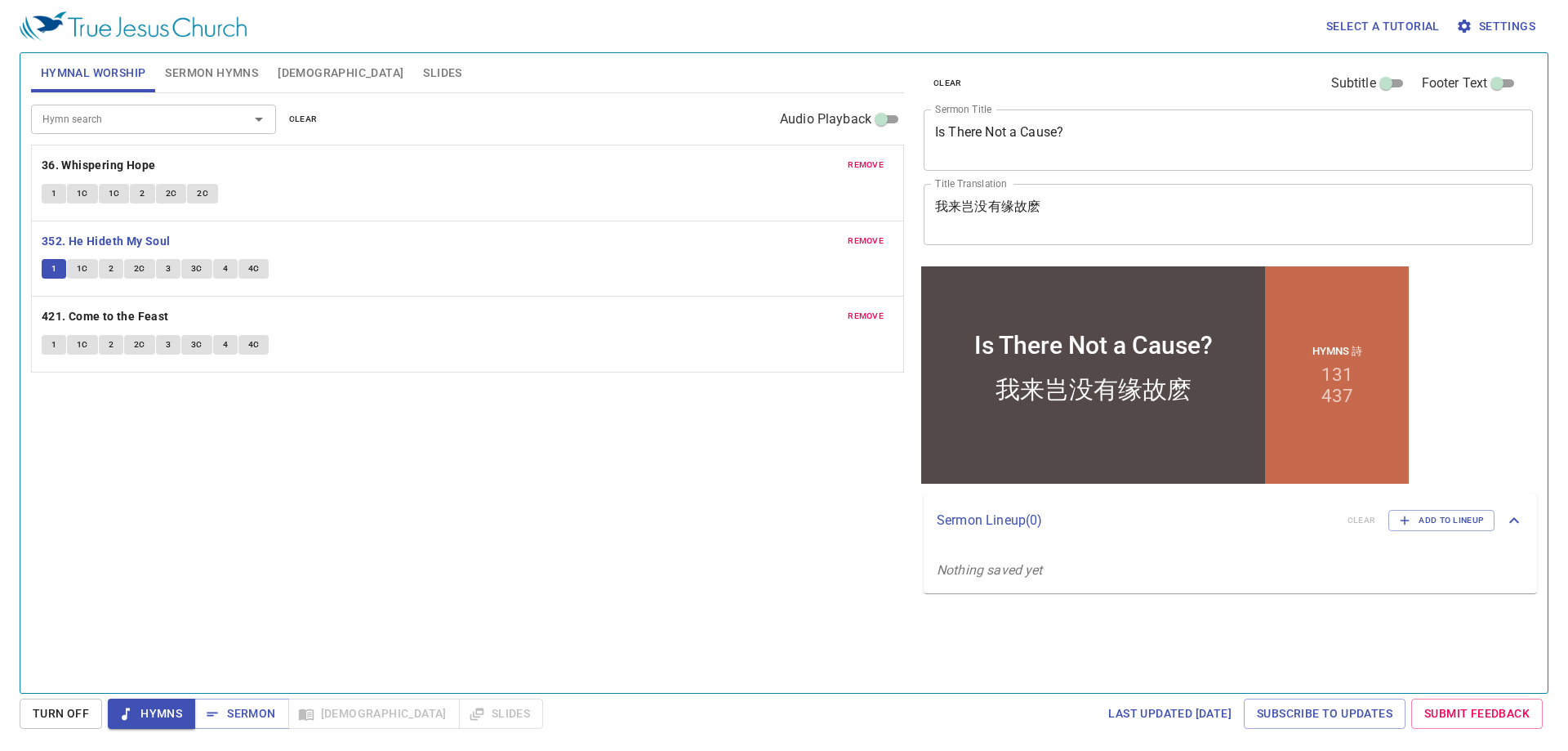
click at [156, 710] on span "Hymns" at bounding box center [152, 713] width 61 height 20
click at [61, 271] on button "1" at bounding box center [54, 269] width 25 height 19
click at [83, 265] on span "1C" at bounding box center [82, 269] width 11 height 15
click at [101, 270] on button "2" at bounding box center [111, 269] width 25 height 19
click at [127, 267] on button "2C" at bounding box center [139, 269] width 31 height 19
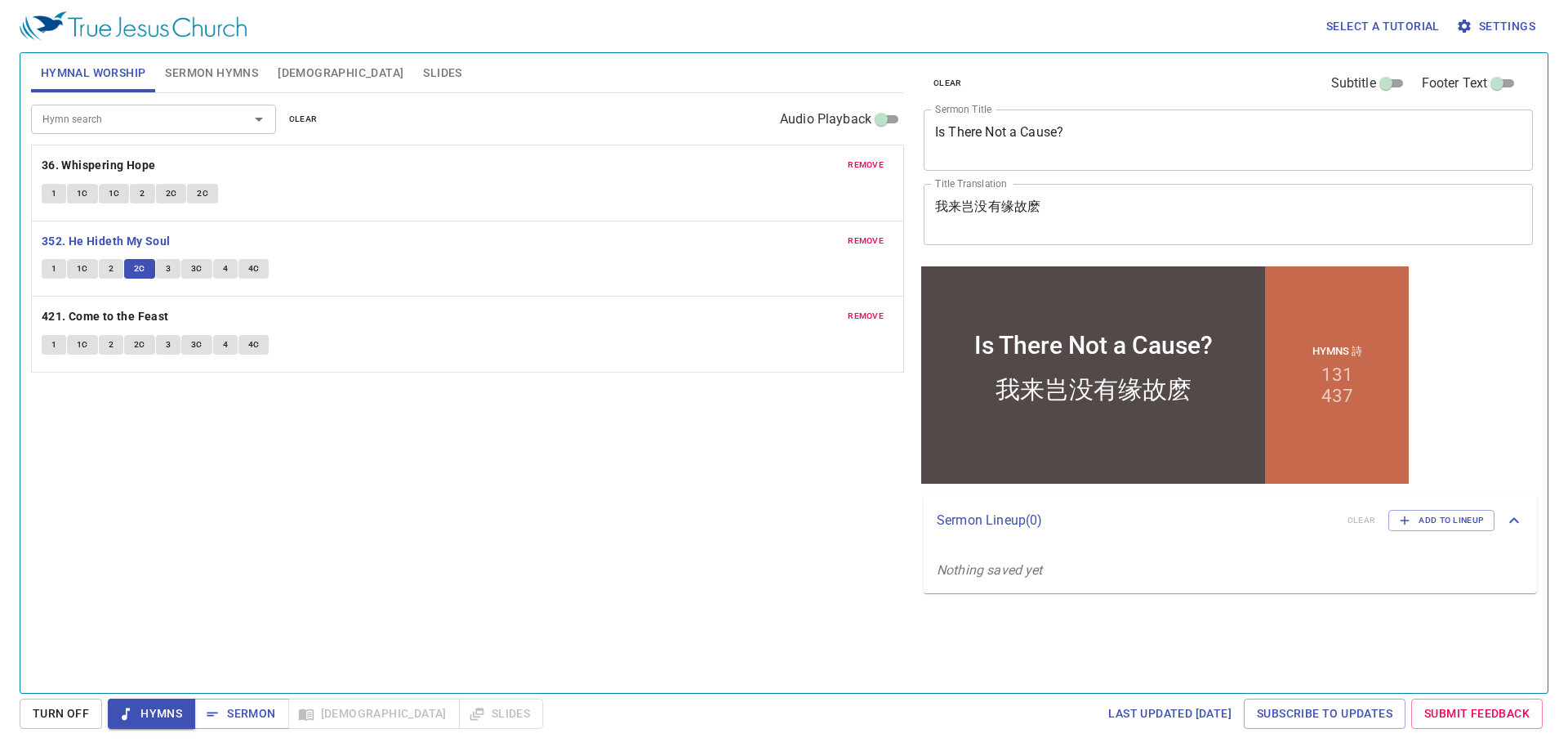
click at [172, 268] on button "3" at bounding box center [169, 269] width 25 height 19
click at [192, 263] on span "3C" at bounding box center [197, 269] width 11 height 15
click at [227, 264] on button "4" at bounding box center [226, 269] width 25 height 19
drag, startPoint x: 314, startPoint y: 197, endPoint x: 300, endPoint y: 212, distance: 20.5
click at [315, 197] on div "1 1C 1C 2 2C 2C" at bounding box center [467, 195] width 852 height 24
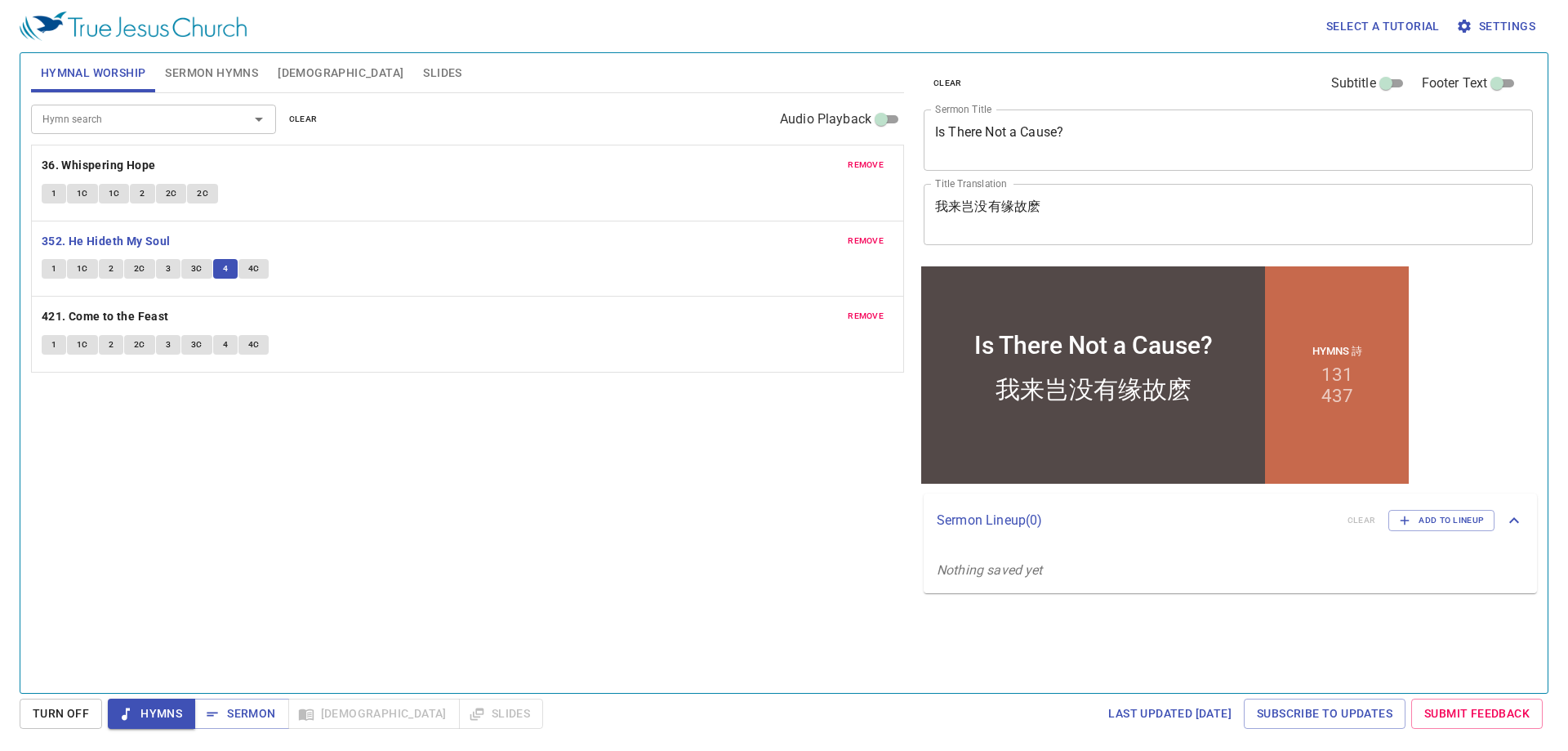
click at [251, 269] on span "4C" at bounding box center [254, 269] width 11 height 15
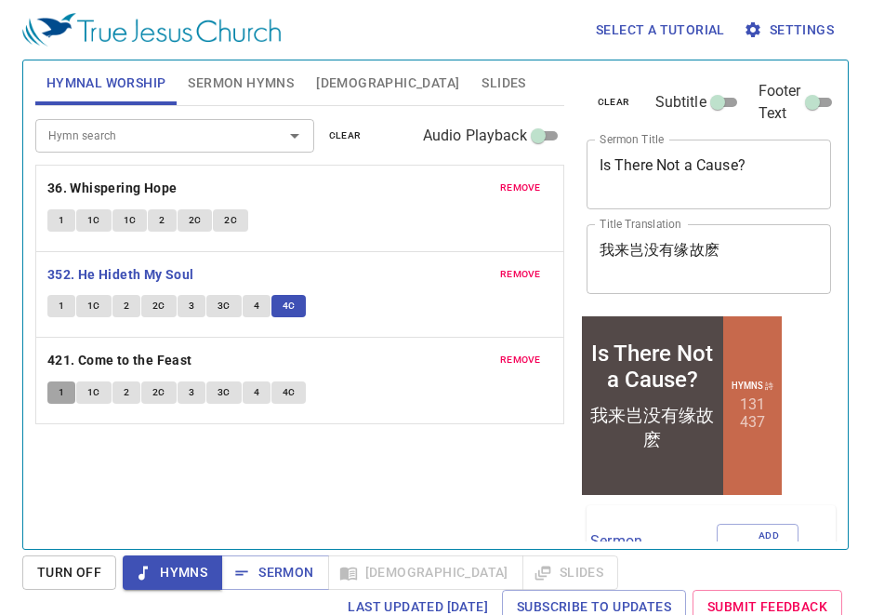
drag, startPoint x: 63, startPoint y: 388, endPoint x: 145, endPoint y: 459, distance: 108.7
click at [62, 388] on span "1" at bounding box center [62, 392] width 6 height 17
click at [162, 580] on span "Hymns" at bounding box center [173, 572] width 70 height 23
click at [54, 393] on button "1" at bounding box center [61, 392] width 28 height 22
click at [96, 388] on span "1C" at bounding box center [93, 392] width 13 height 17
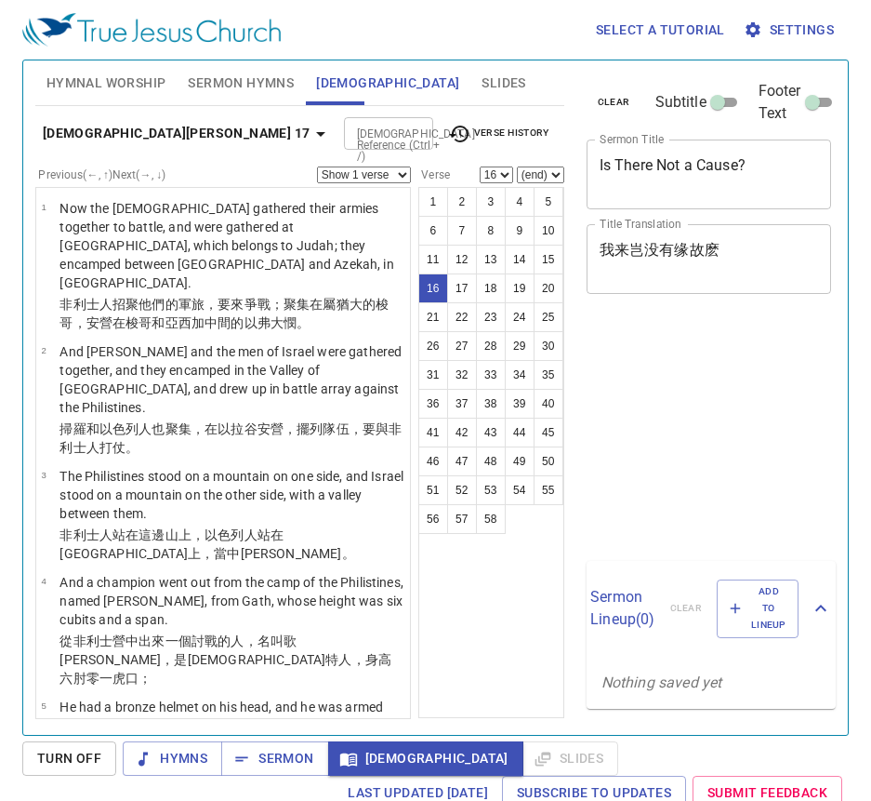
select select "16"
select select "29"
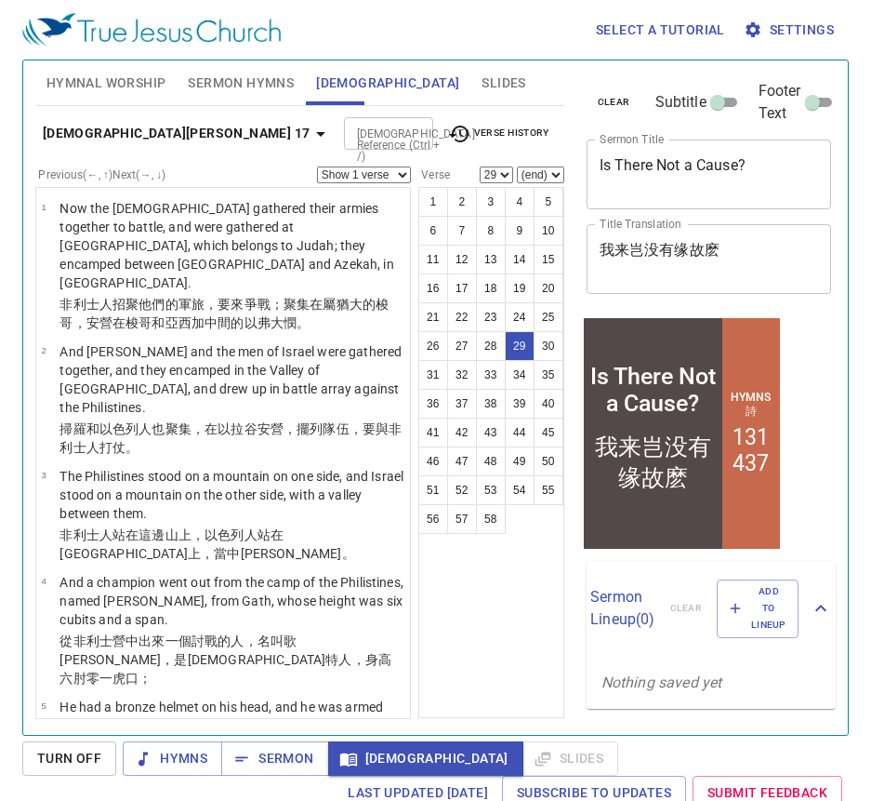
scroll to position [2821, 0]
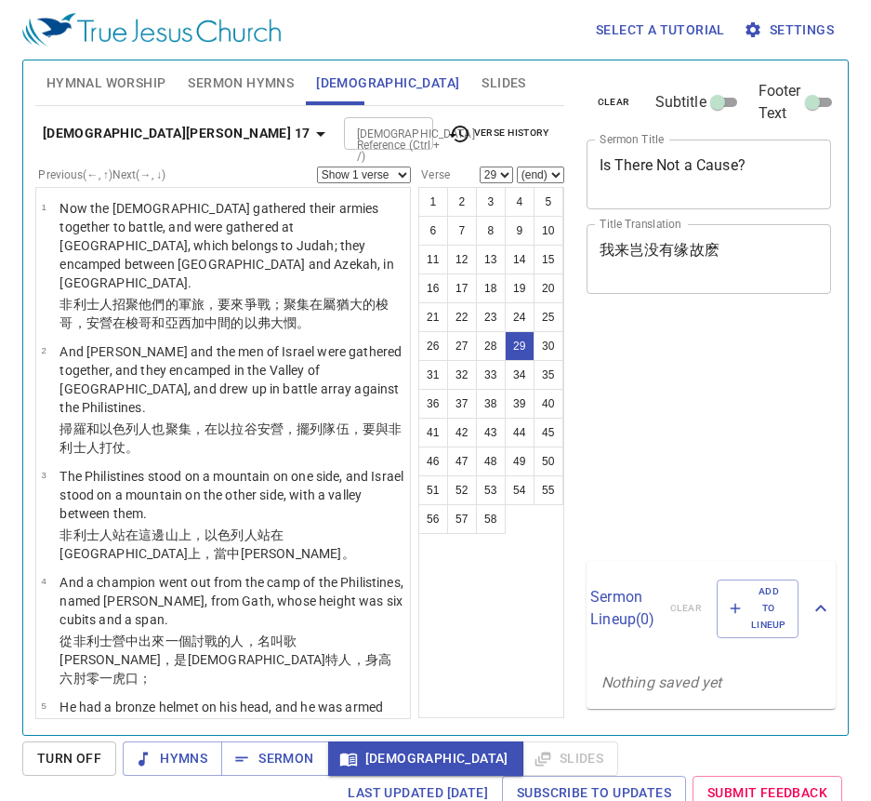
select select "29"
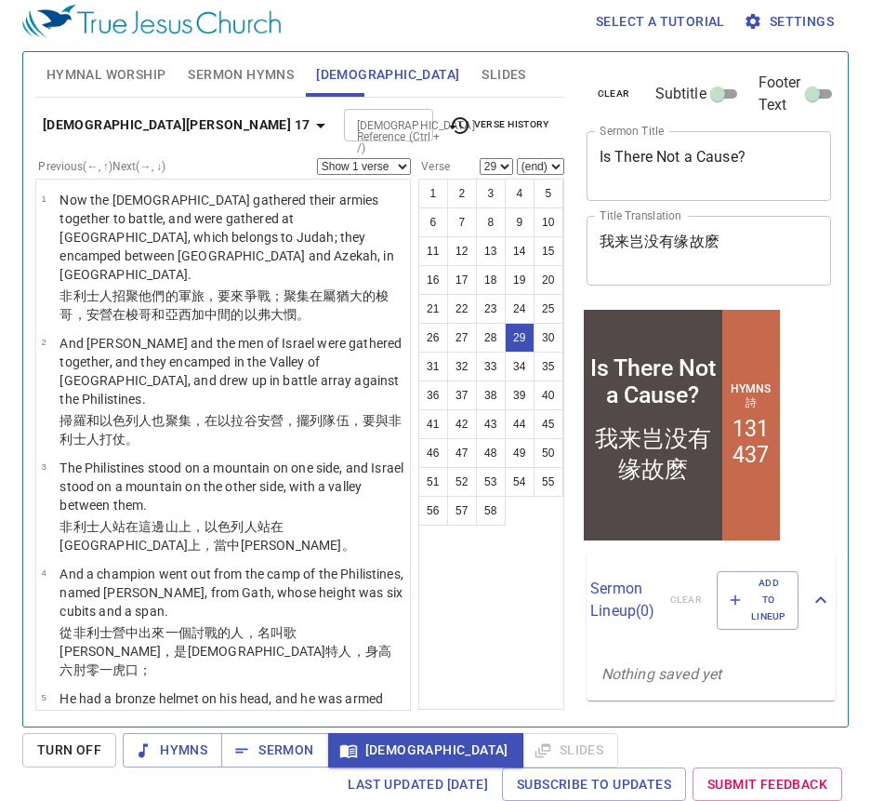
scroll to position [2821, 0]
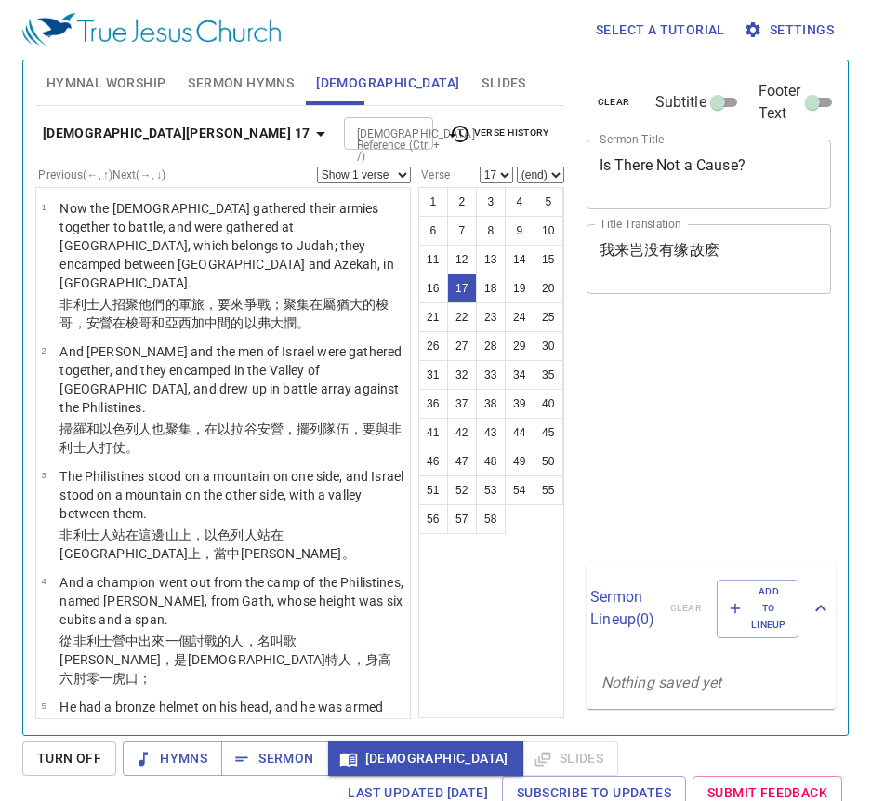
select select "17"
select select "20"
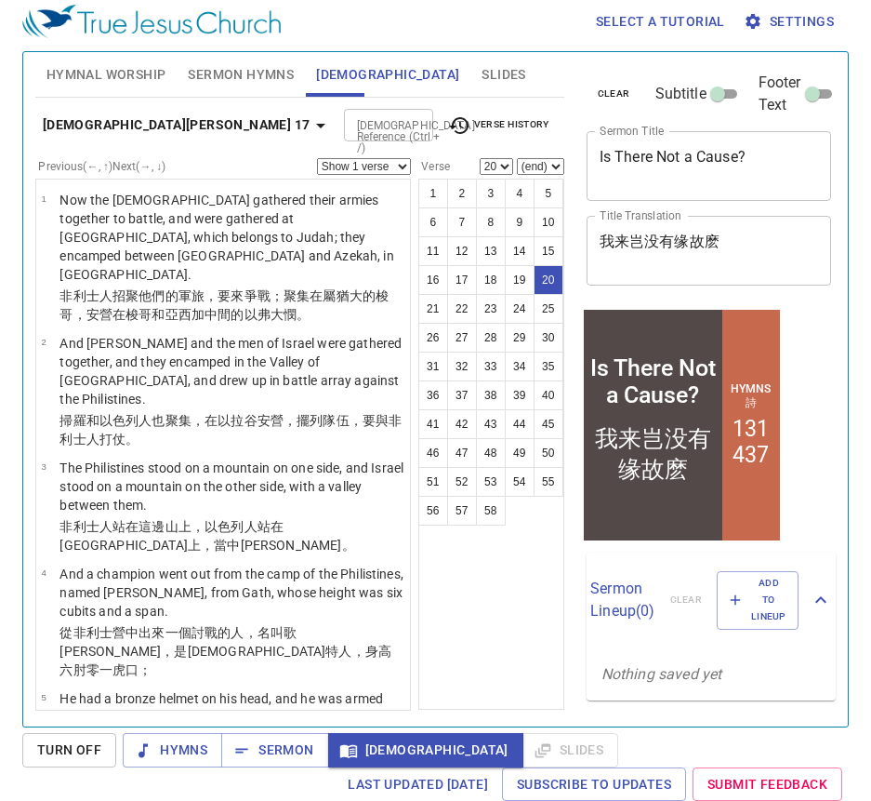
scroll to position [1718, 0]
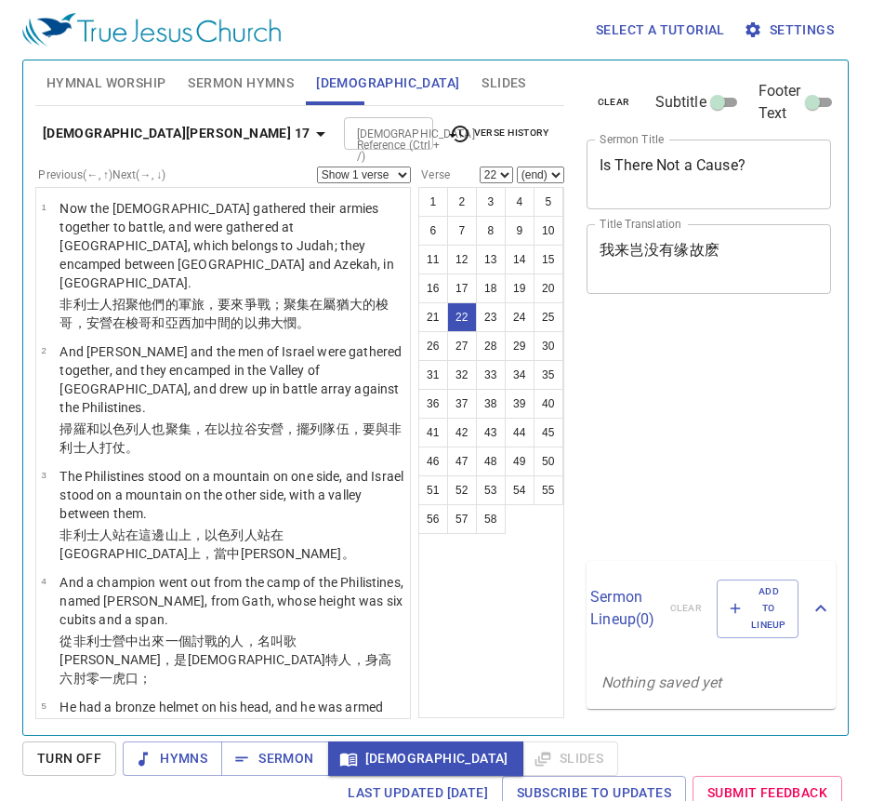
select select "22"
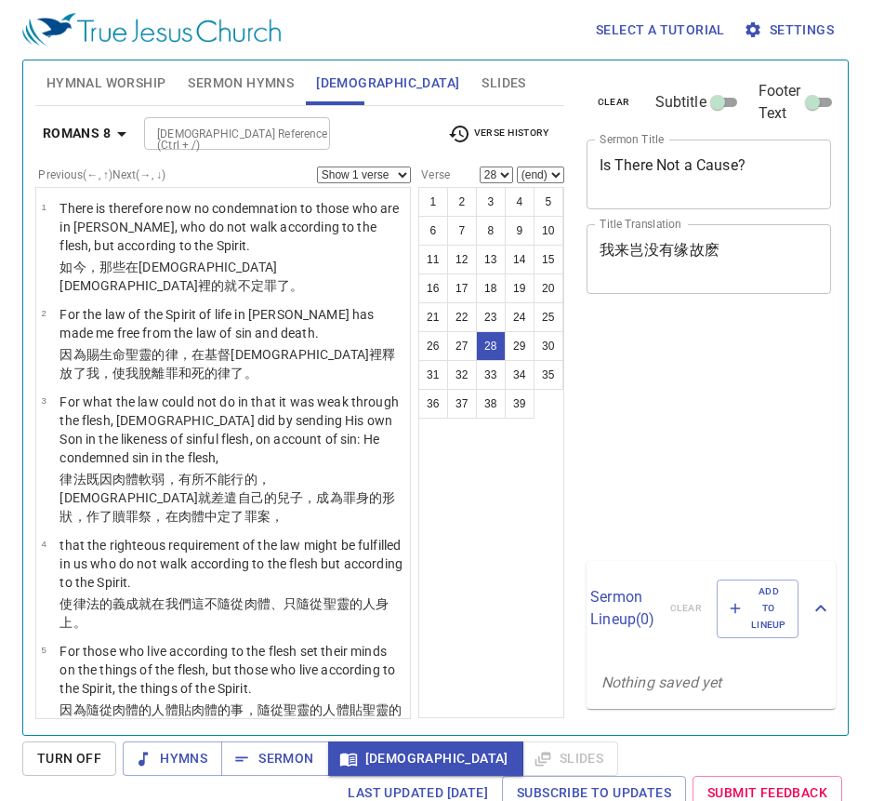
select select "28"
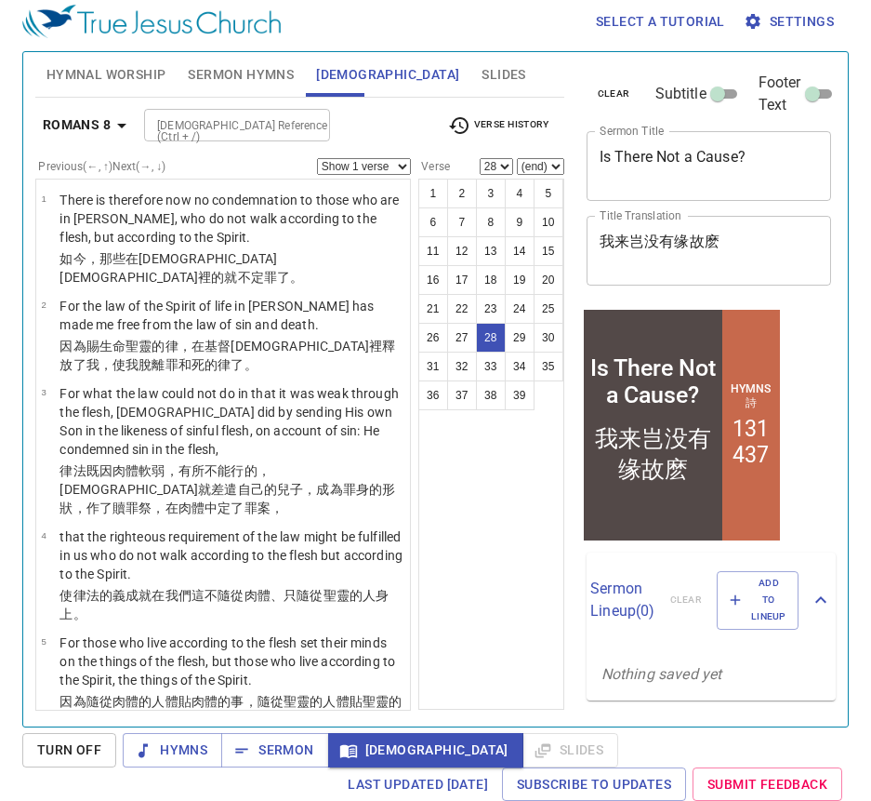
scroll to position [2305, 0]
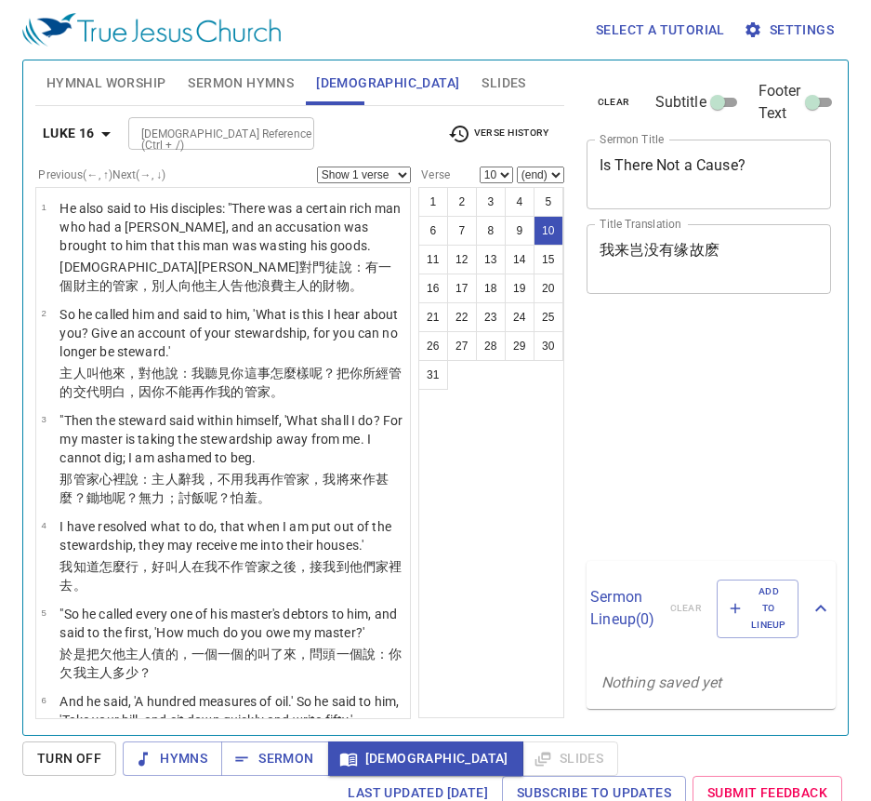
select select "10"
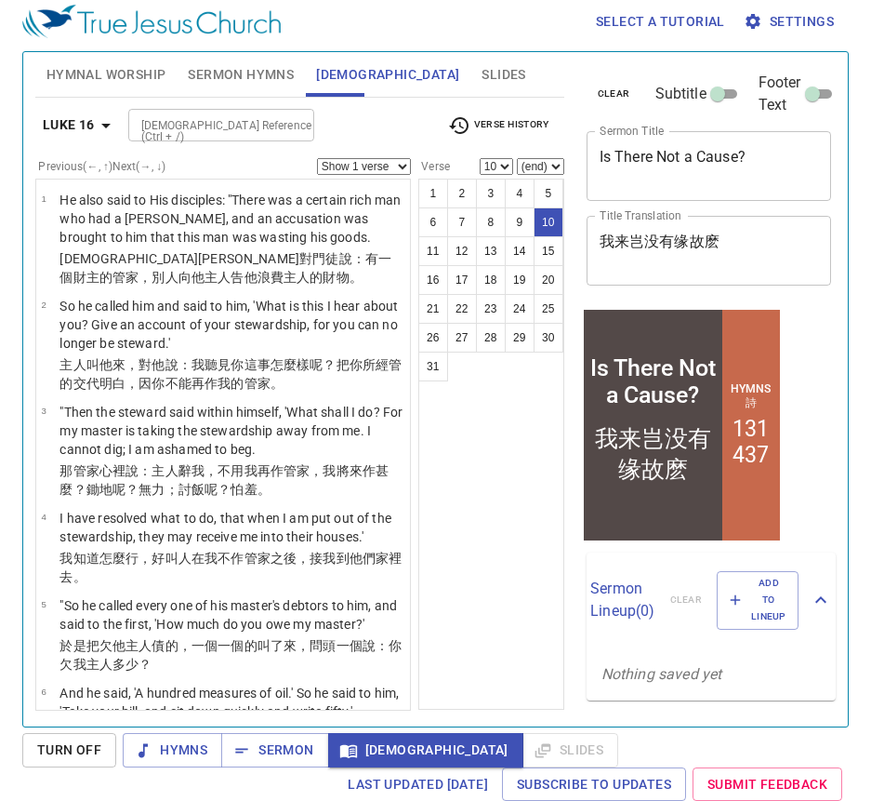
scroll to position [712, 0]
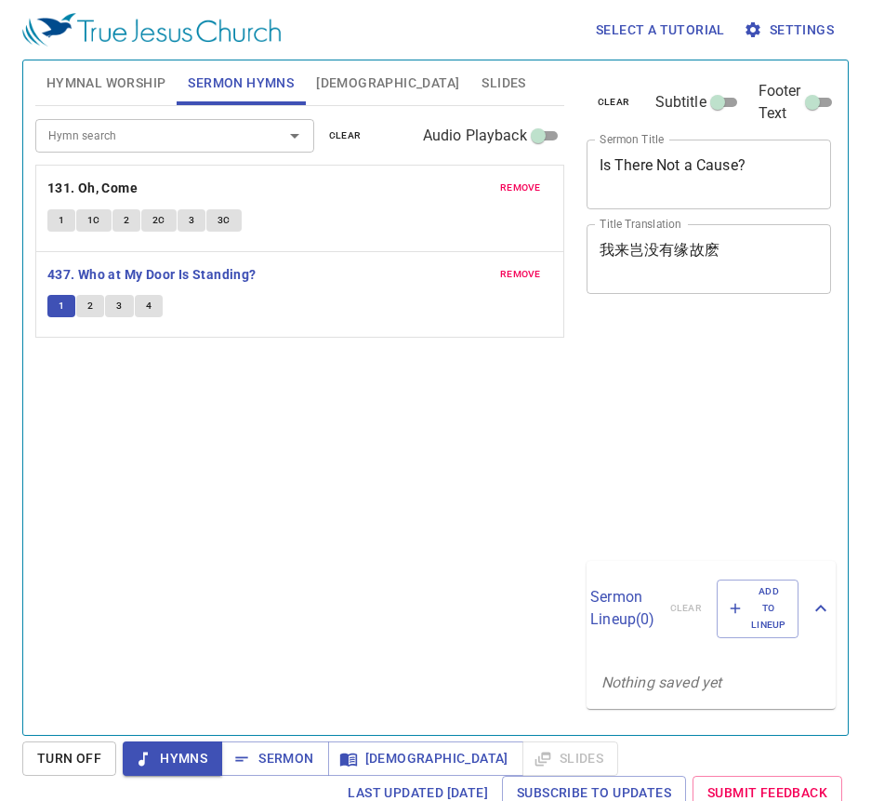
scroll to position [8, 0]
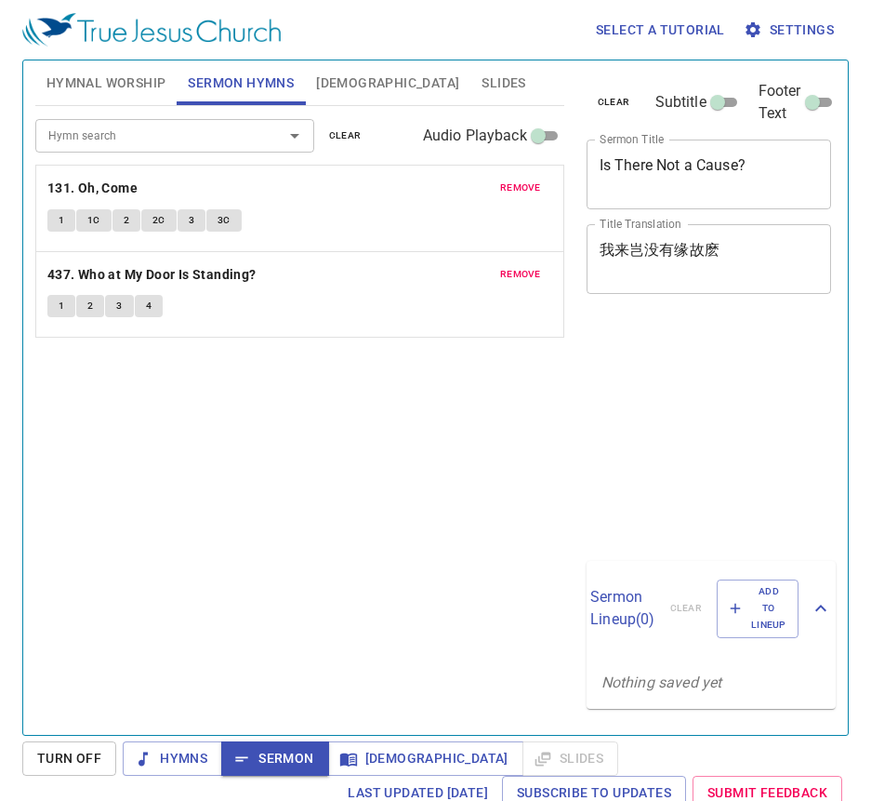
scroll to position [8, 0]
